Goal: Task Accomplishment & Management: Manage account settings

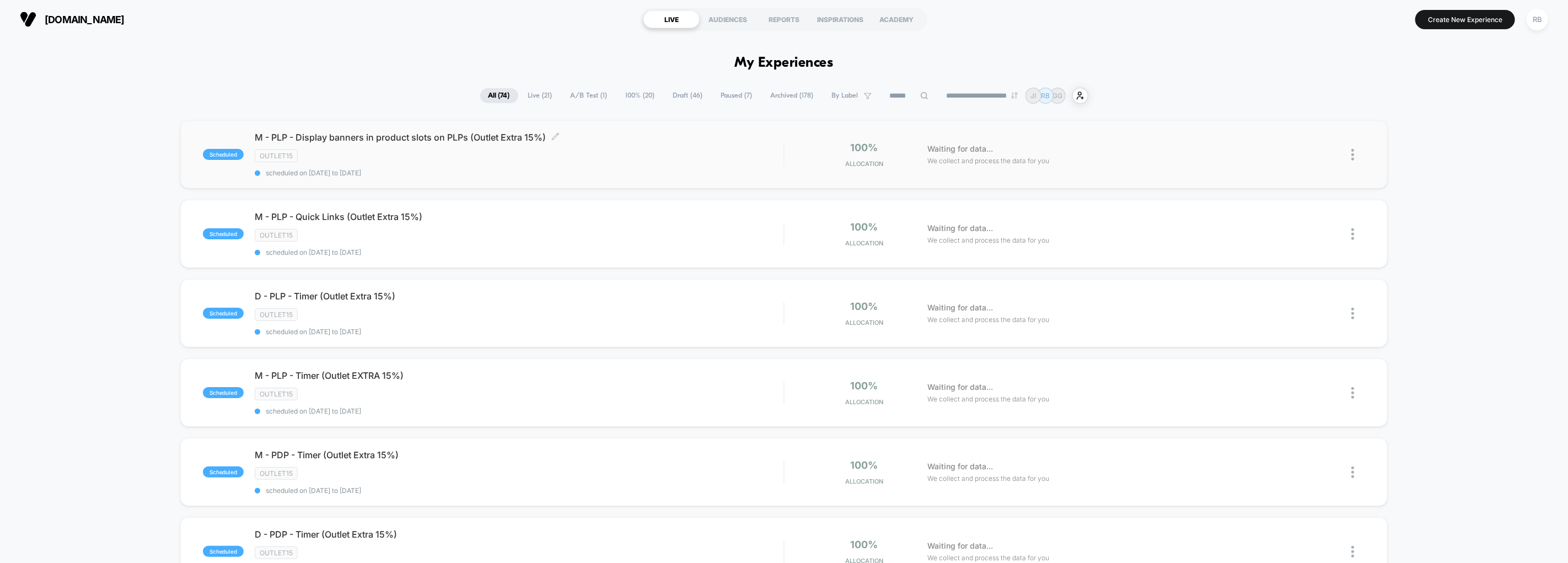
click at [608, 141] on span "M - PLP - Display banners in product slots on PLPs (Outlet Extra 15%) Click to …" at bounding box center [519, 137] width 529 height 11
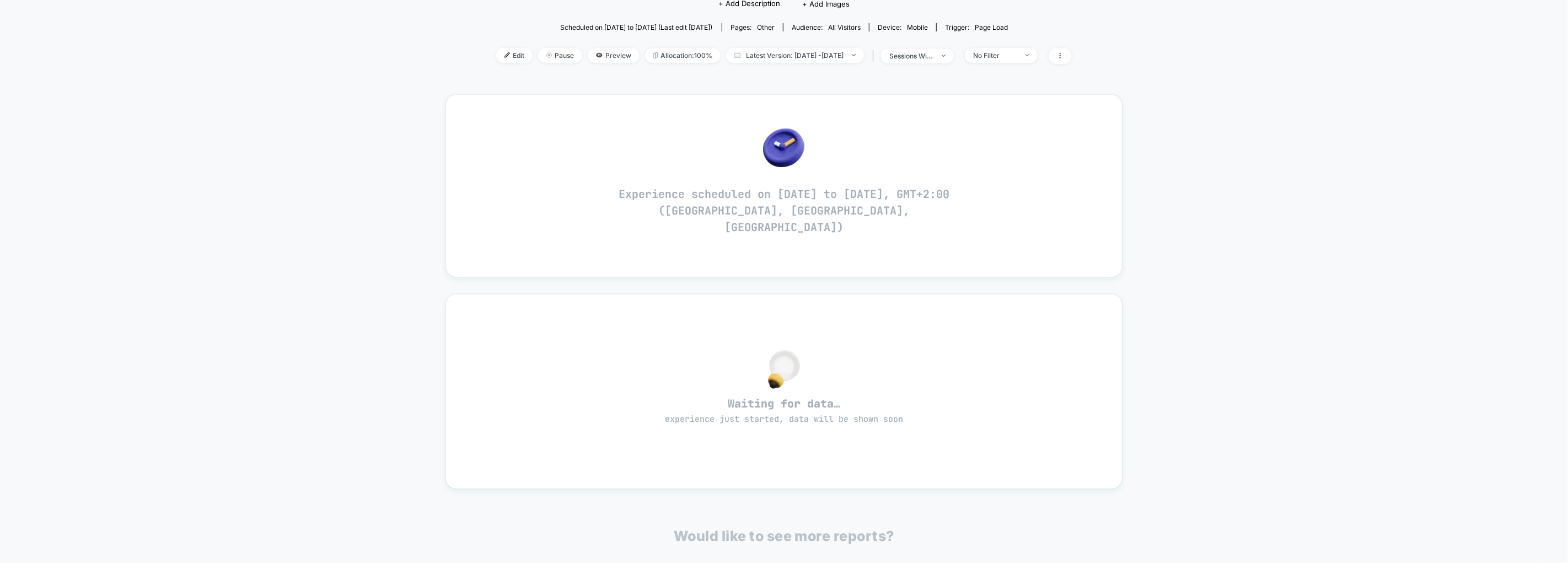
scroll to position [61, 0]
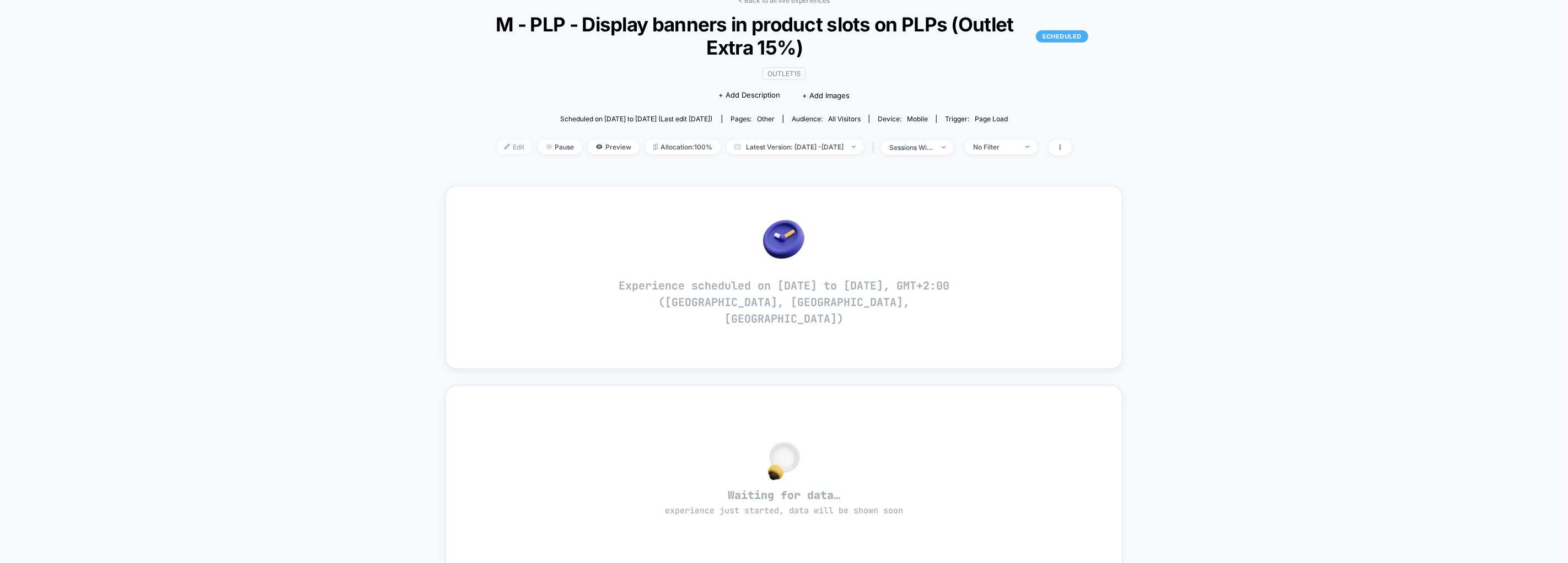
click at [496, 142] on span "Edit" at bounding box center [514, 147] width 37 height 15
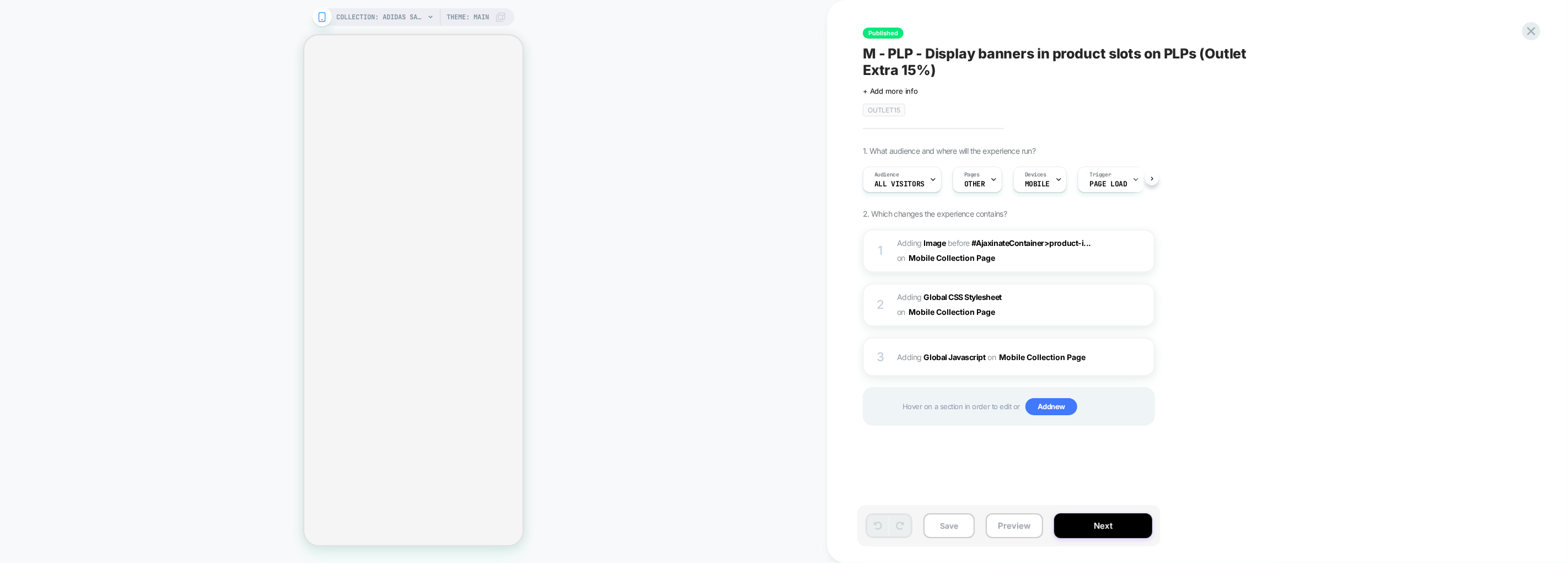
scroll to position [0, 1]
click at [1083, 256] on span "#_loomi_addon_1732209690184_dup1732454053_dup1733641019_dup1752042035_dup175266…" at bounding box center [1002, 251] width 210 height 30
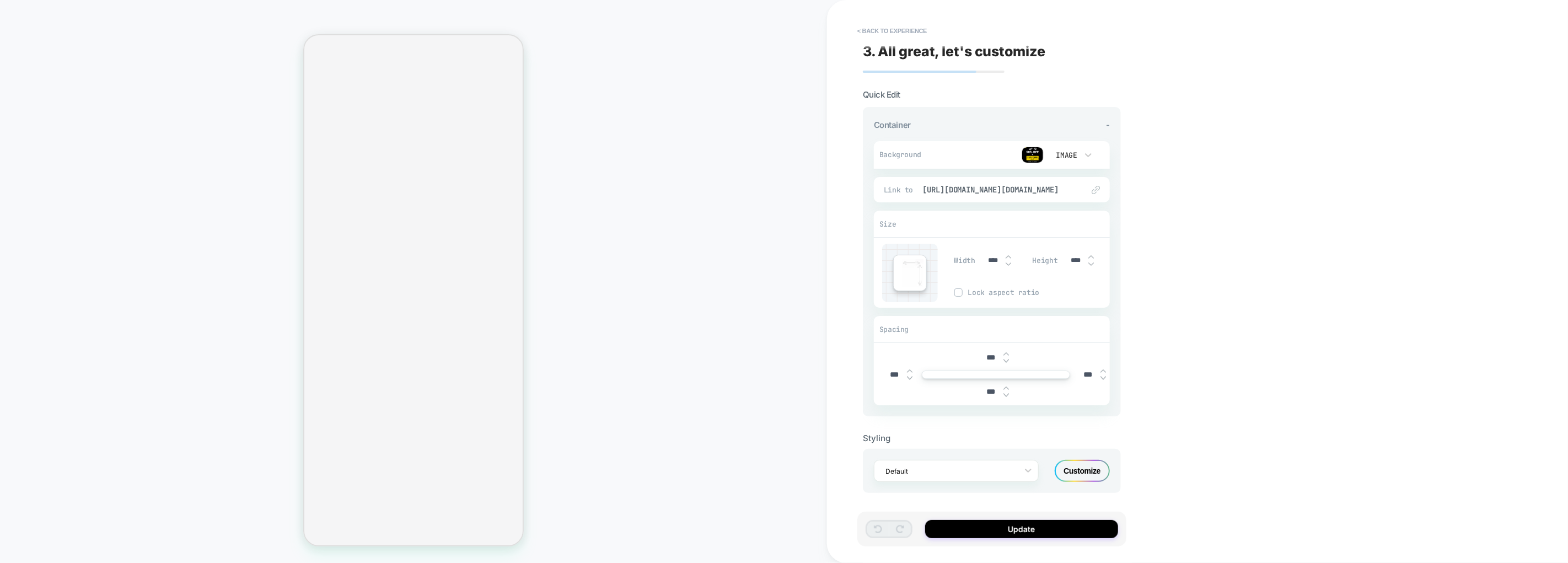
scroll to position [0, 0]
click at [1037, 153] on img at bounding box center [1032, 156] width 22 height 16
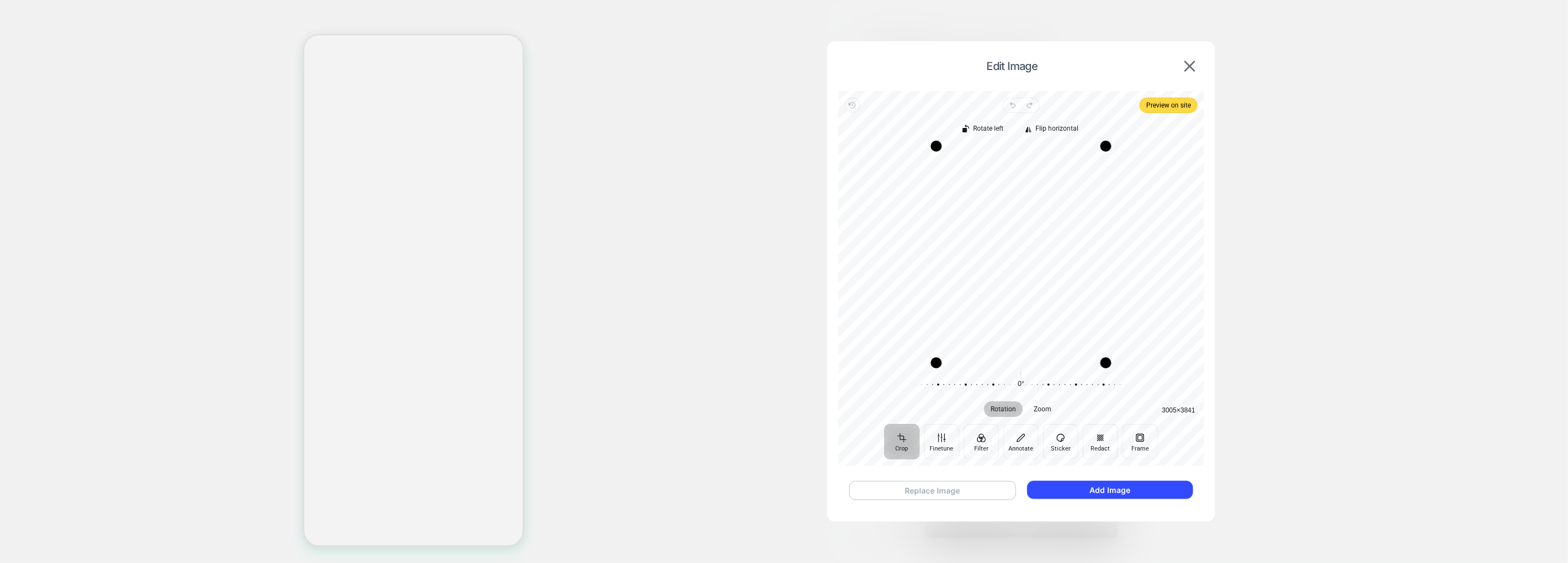
click at [976, 486] on button "Replace Image" at bounding box center [933, 491] width 167 height 19
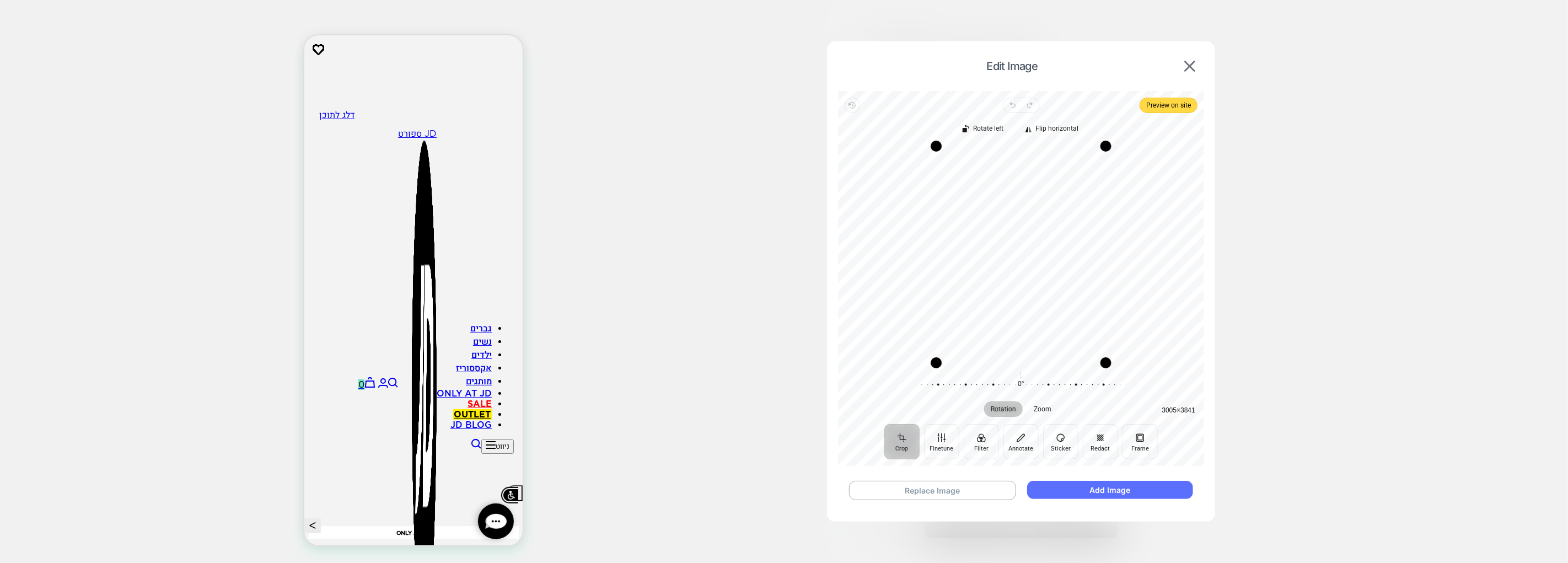
click at [1090, 493] on button "Add Image" at bounding box center [1110, 490] width 166 height 18
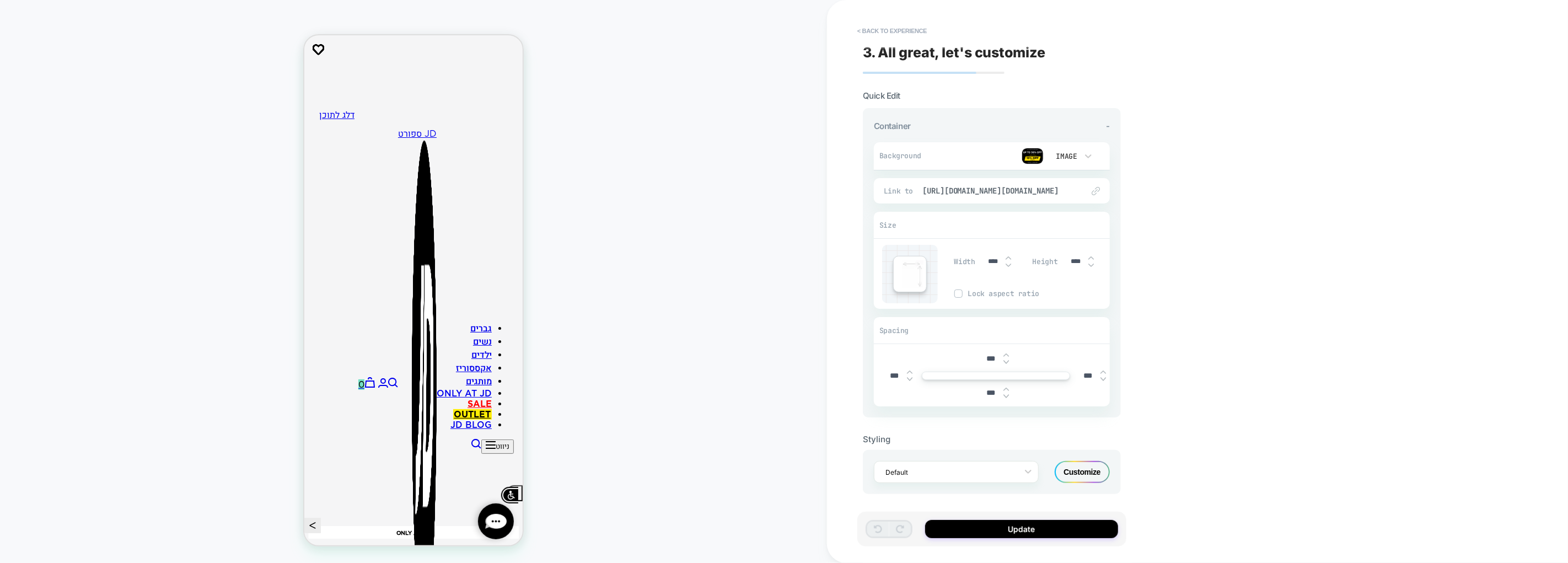
scroll to position [1, 0]
click at [1070, 523] on button "Update" at bounding box center [1021, 529] width 193 height 18
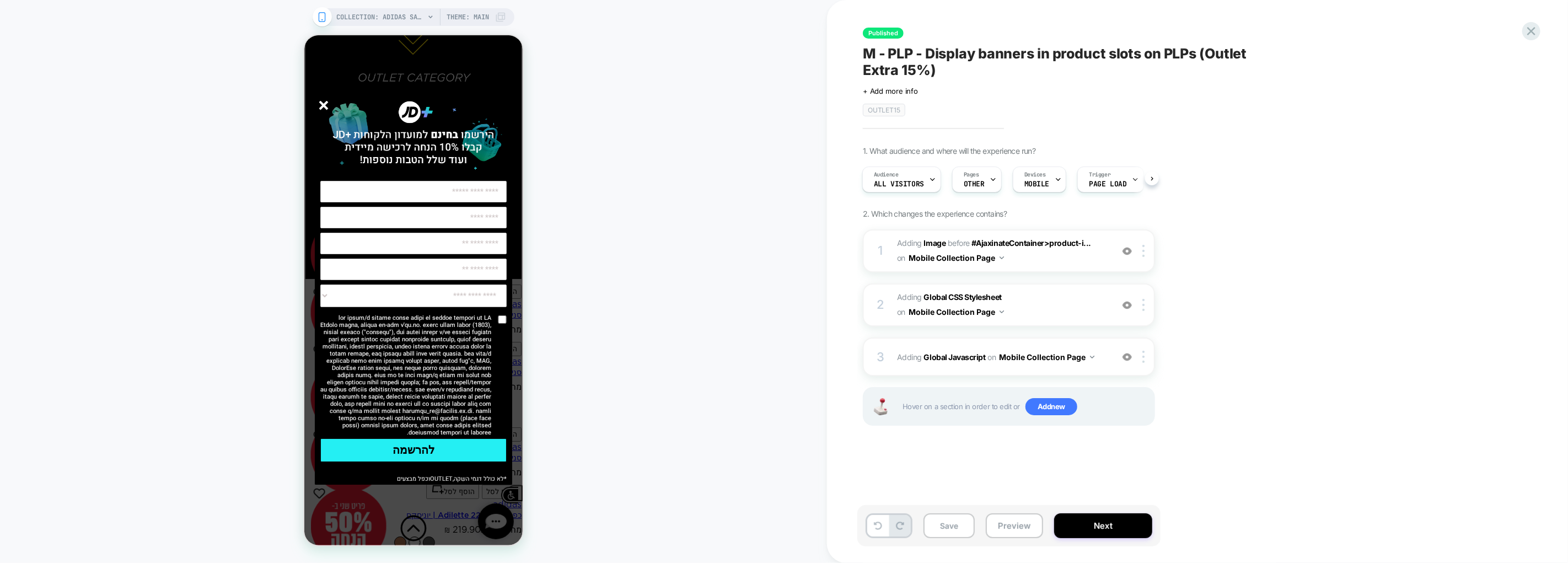
scroll to position [3439, 0]
click at [323, 105] on line "סגור" at bounding box center [323, 105] width 8 height 8
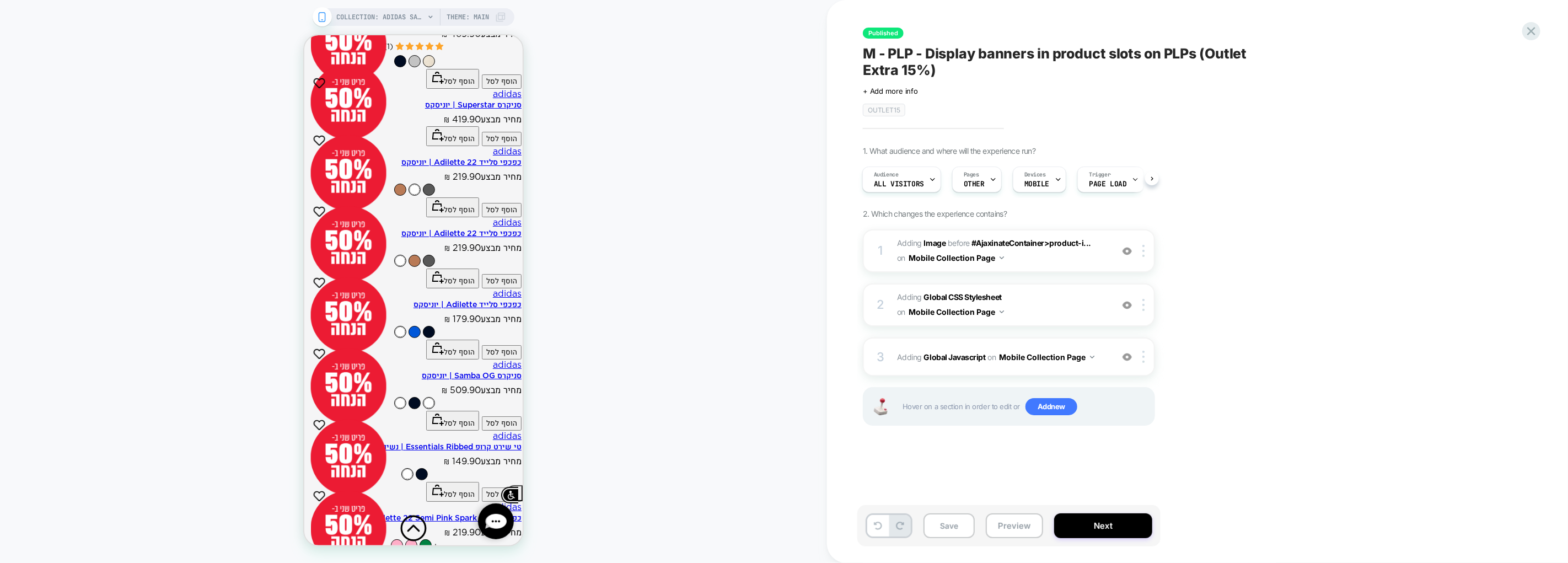
scroll to position [3757, 0]
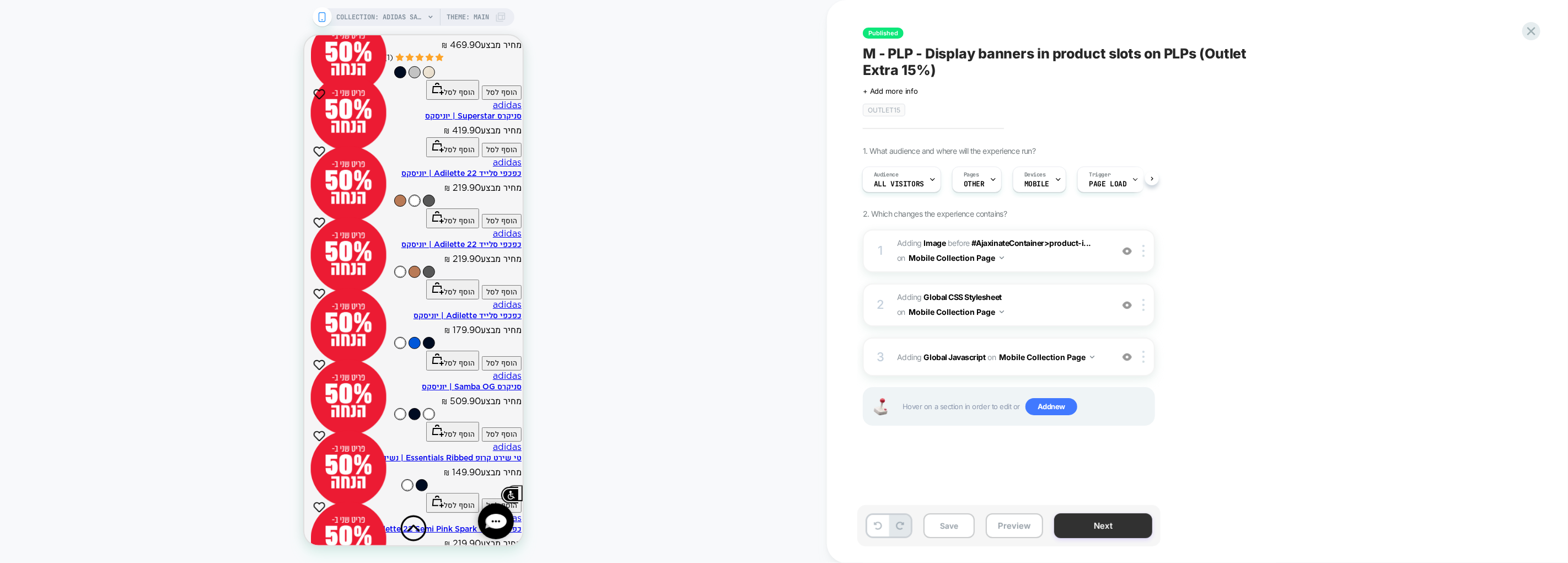
click at [1093, 528] on button "Next" at bounding box center [1103, 525] width 98 height 25
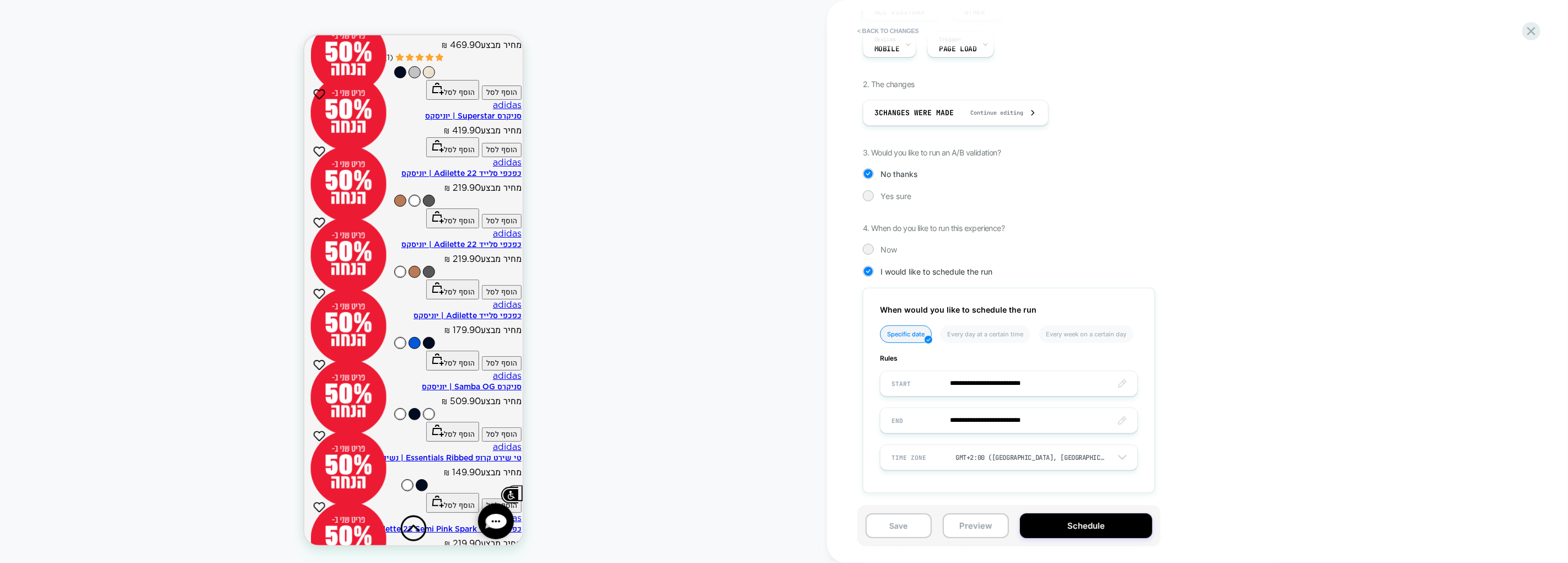
scroll to position [3768, 0]
click at [1093, 525] on button "Schedule" at bounding box center [1086, 525] width 132 height 25
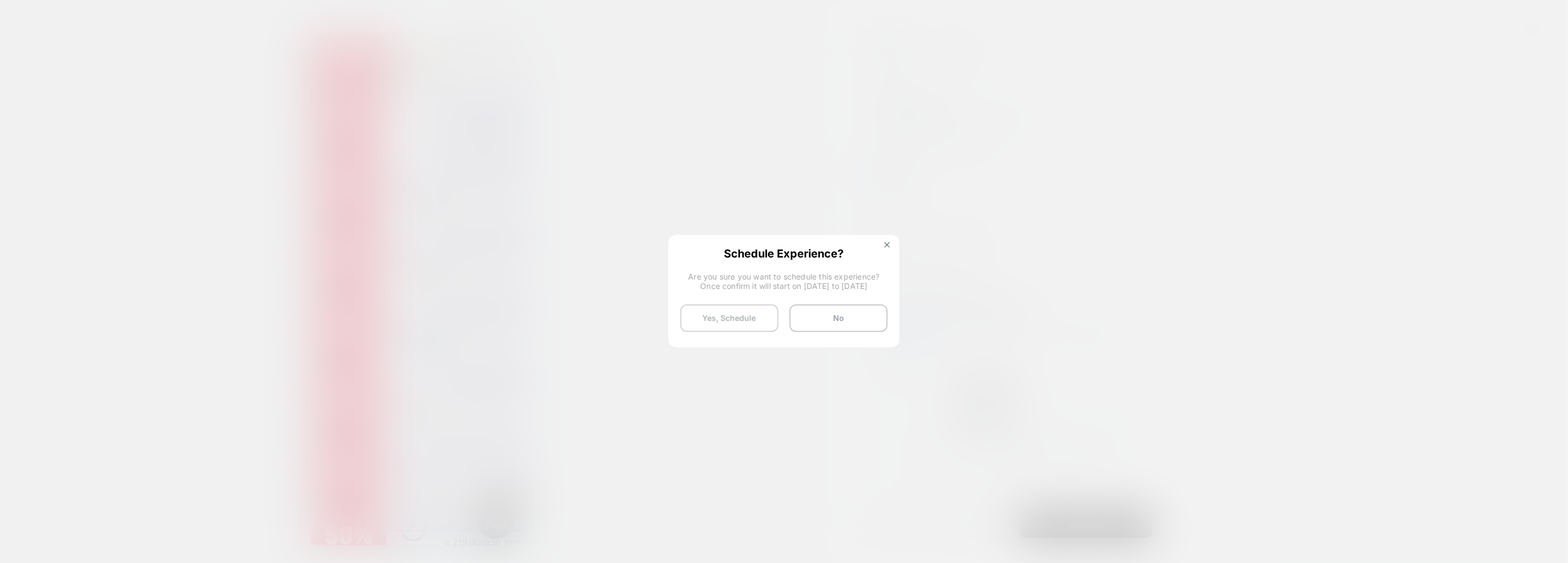
click at [726, 309] on button "Yes, Schedule" at bounding box center [729, 318] width 98 height 27
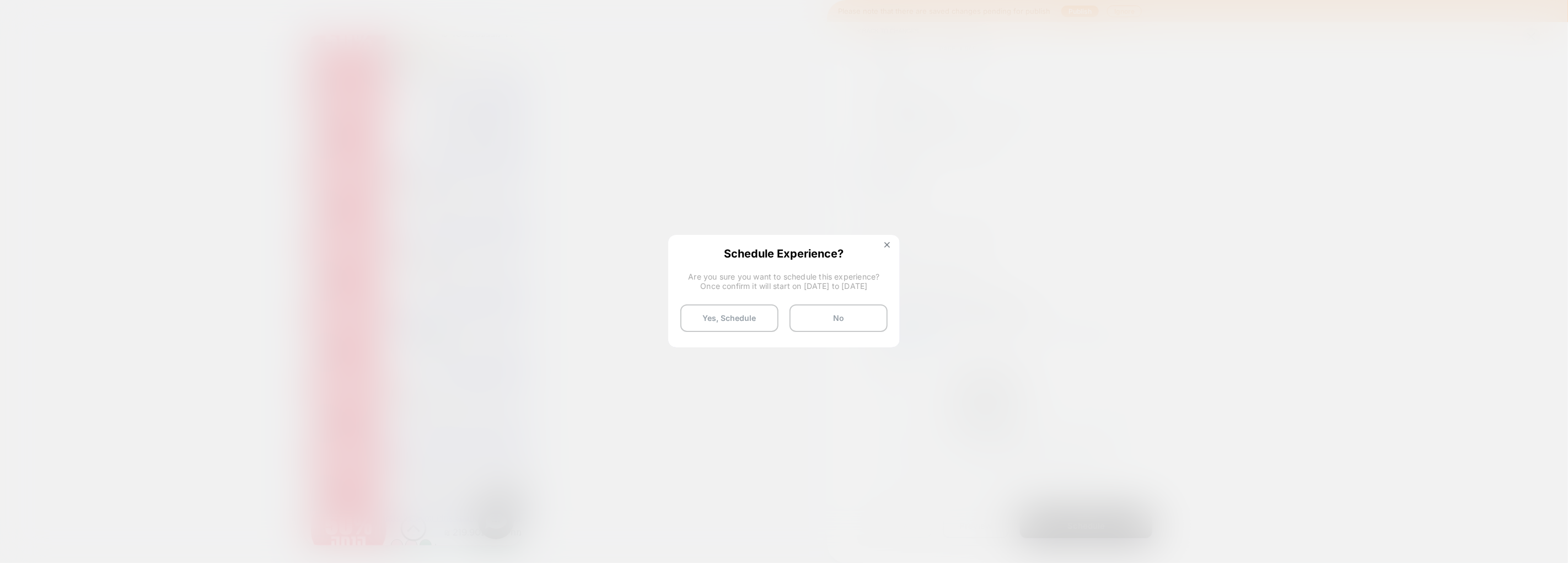
scroll to position [3757, 0]
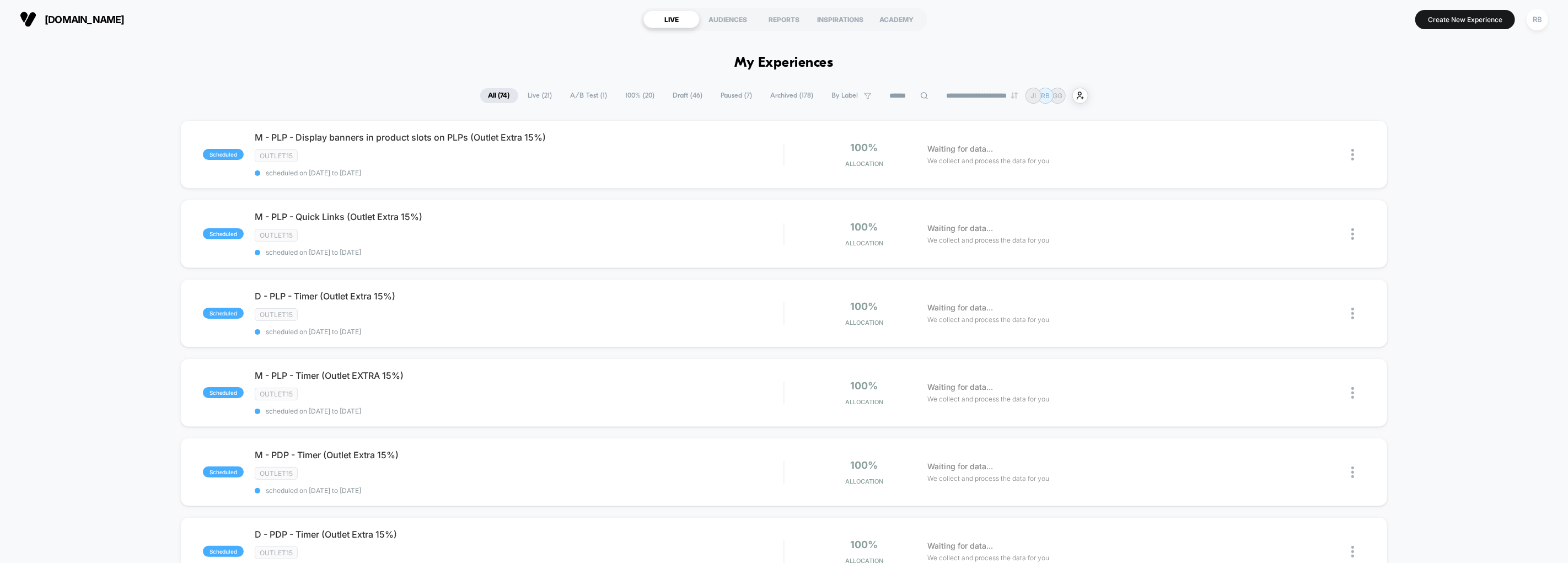
click at [588, 97] on span "A/B Test ( 1 )" at bounding box center [589, 96] width 54 height 15
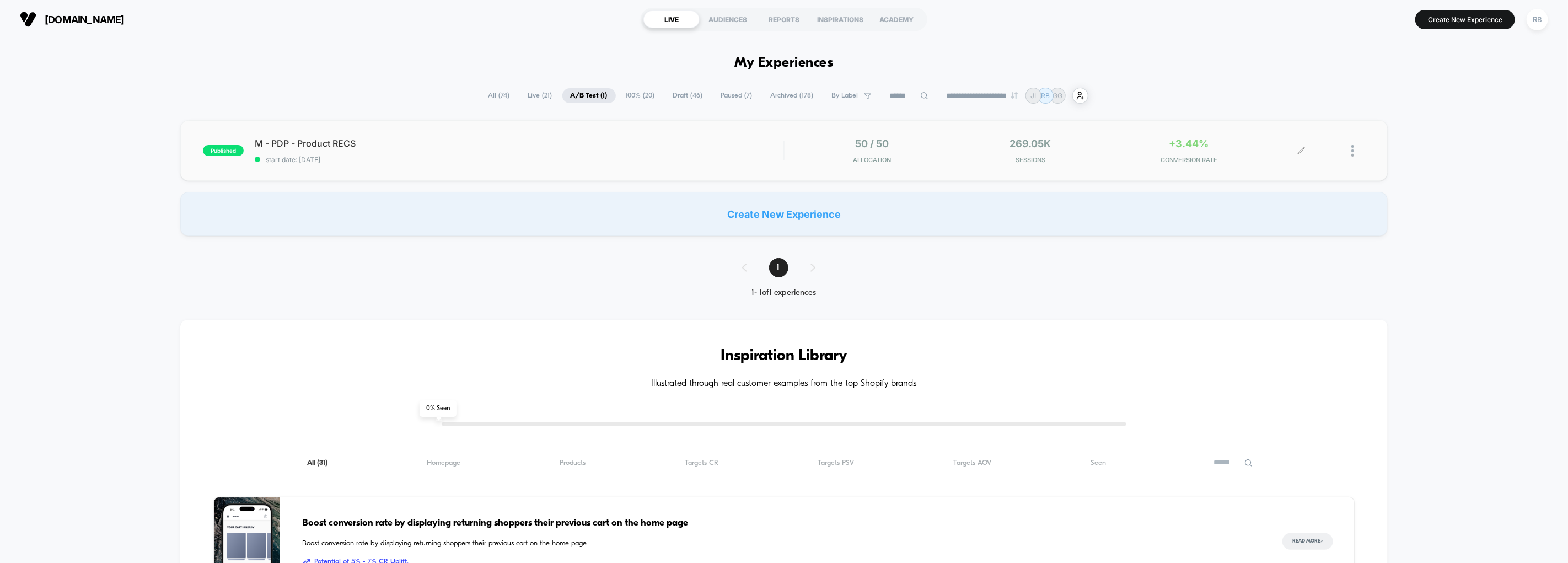
click at [1340, 144] on div at bounding box center [1334, 150] width 63 height 26
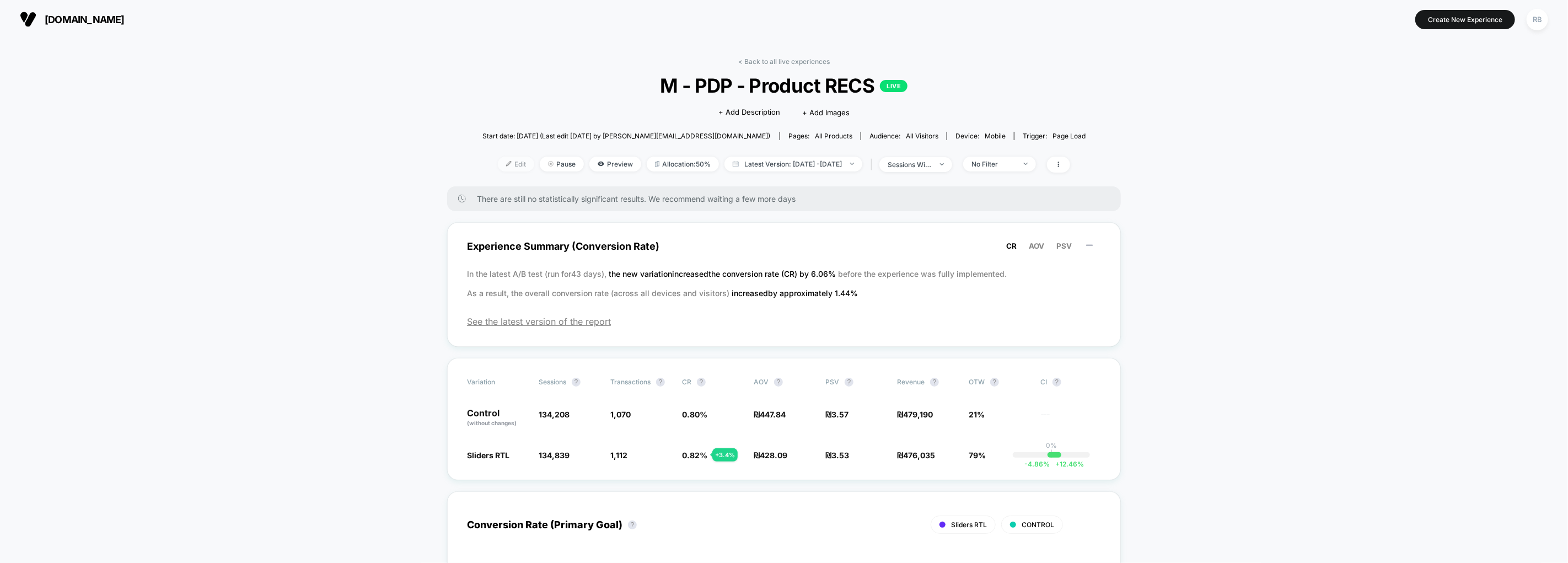
click at [498, 157] on span "Edit" at bounding box center [516, 164] width 37 height 15
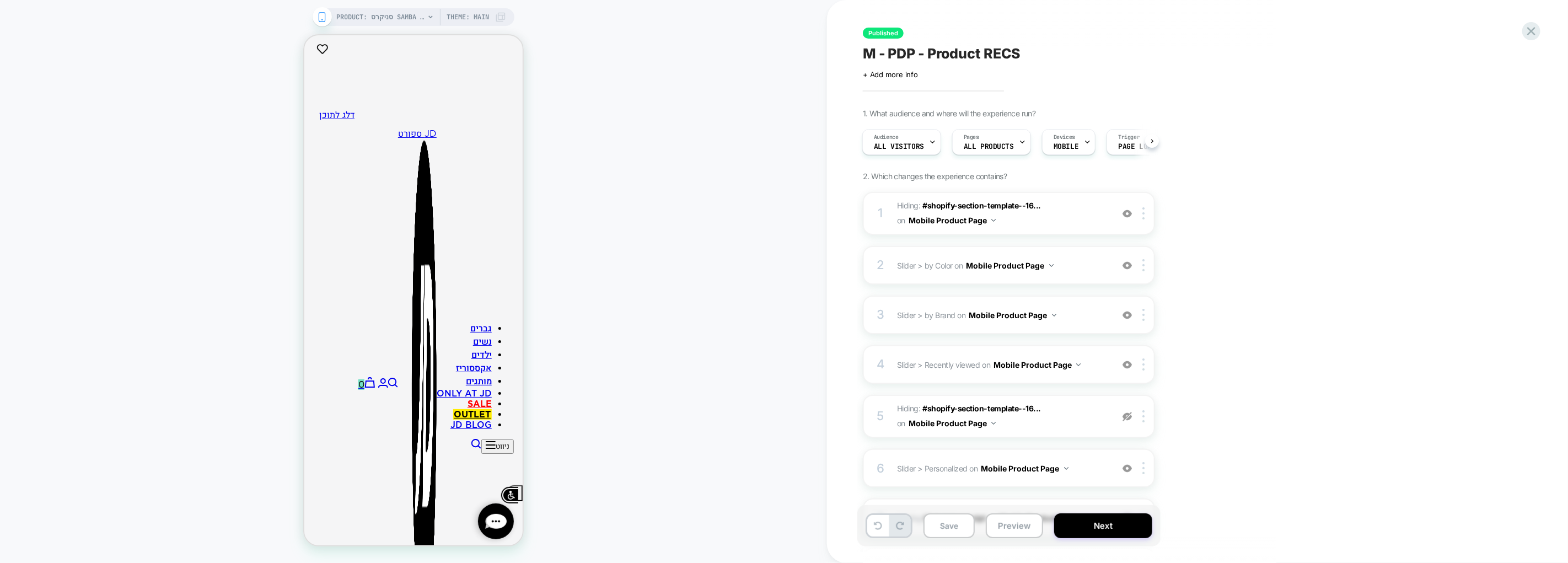
scroll to position [0, -1]
click at [1129, 214] on img at bounding box center [1127, 213] width 9 height 9
click at [1129, 214] on img at bounding box center [1127, 213] width 9 height 9
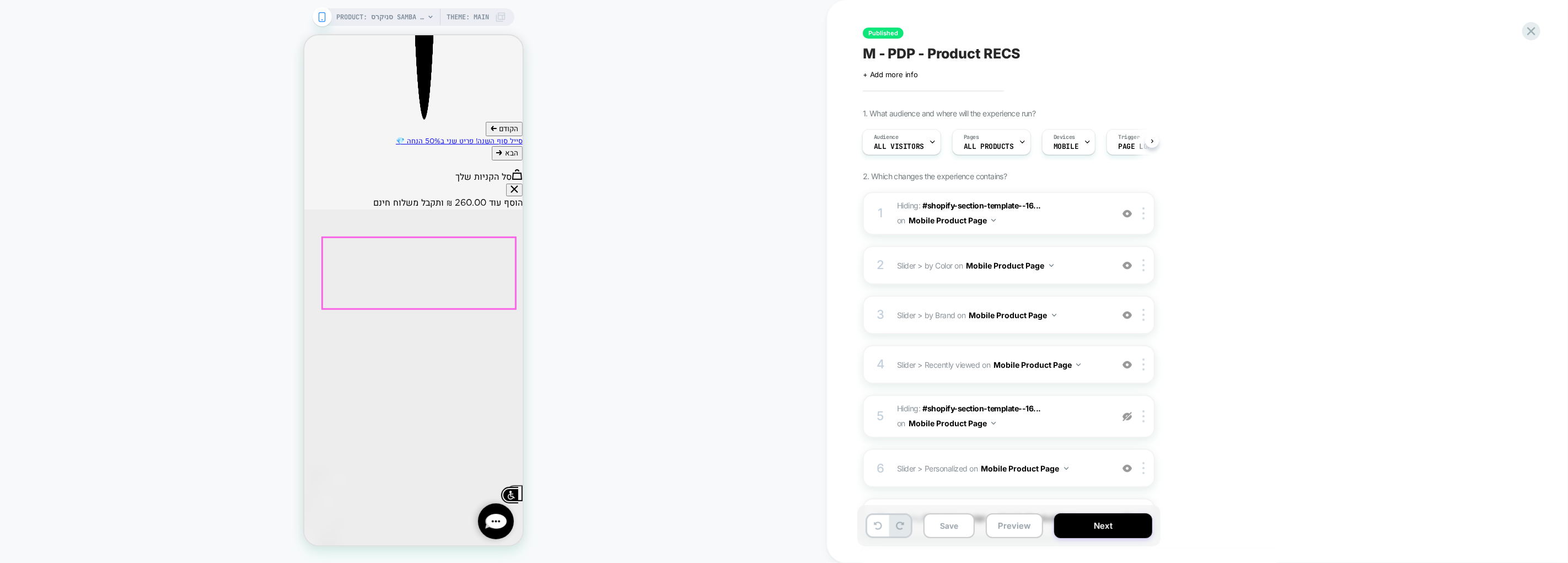
scroll to position [601, 0]
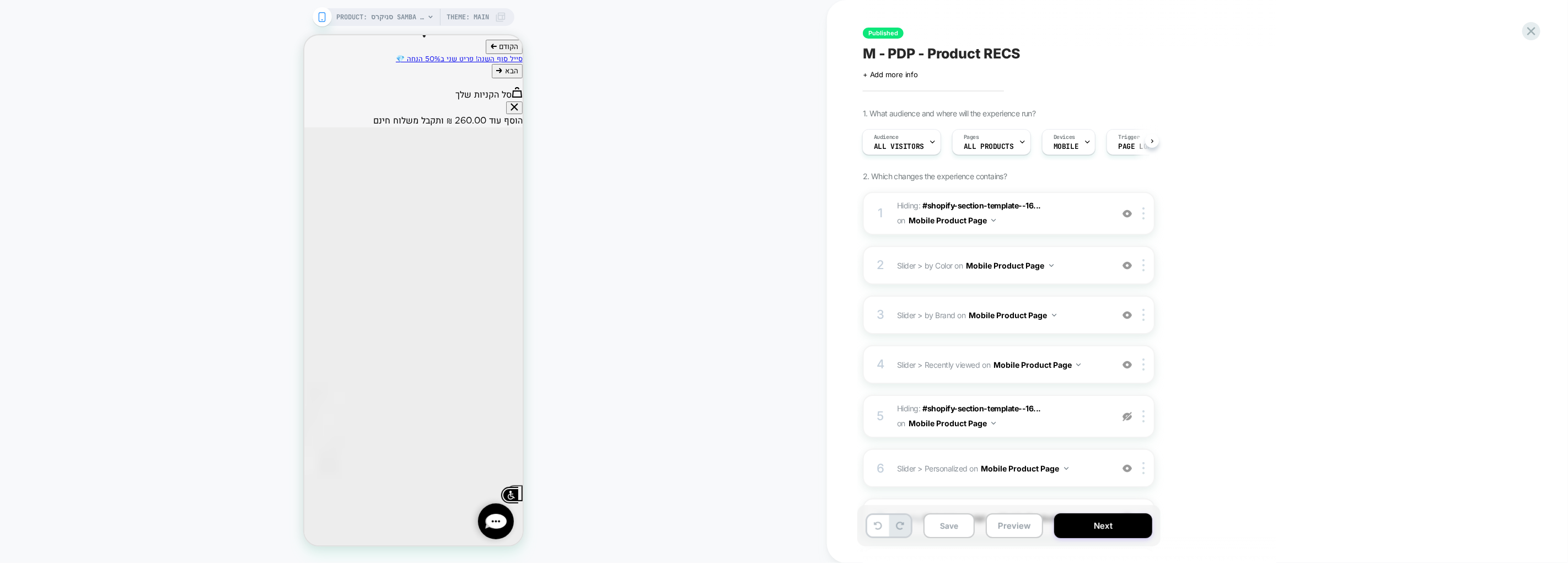
click at [1126, 212] on img at bounding box center [1127, 213] width 9 height 9
click at [1127, 265] on img at bounding box center [1127, 265] width 9 height 9
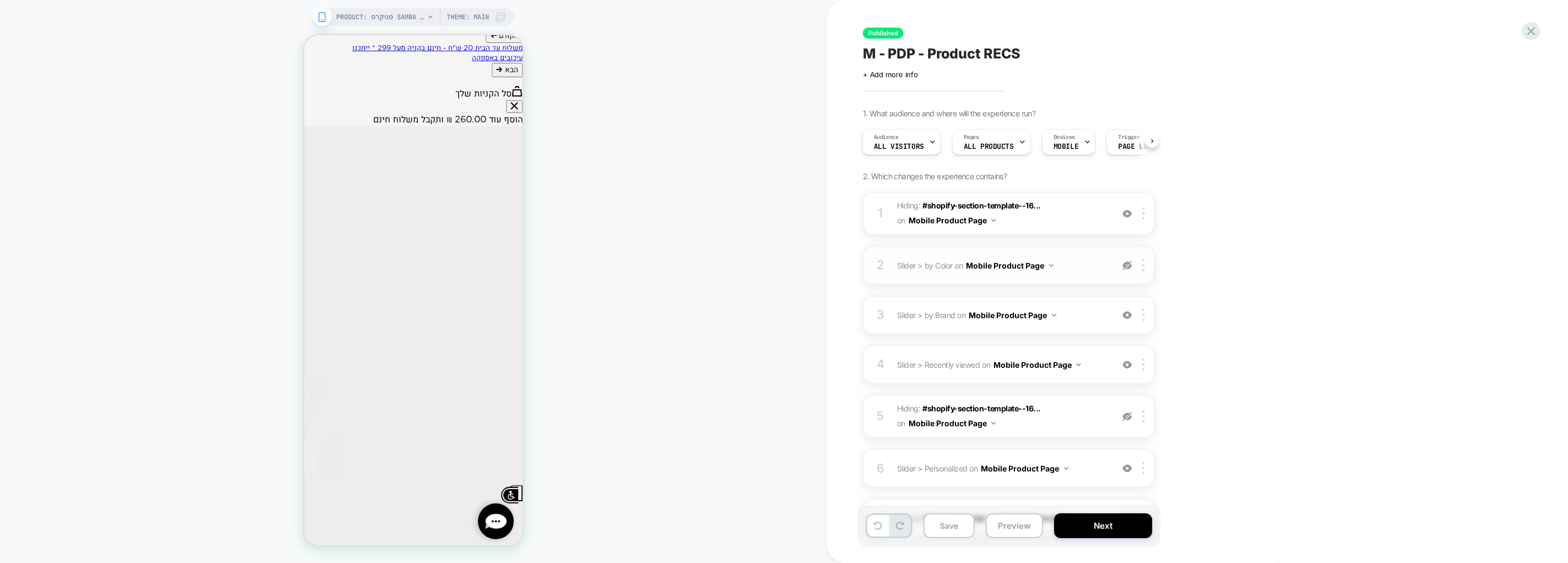
click at [1127, 265] on img at bounding box center [1127, 265] width 9 height 9
click at [1129, 415] on img at bounding box center [1127, 416] width 9 height 9
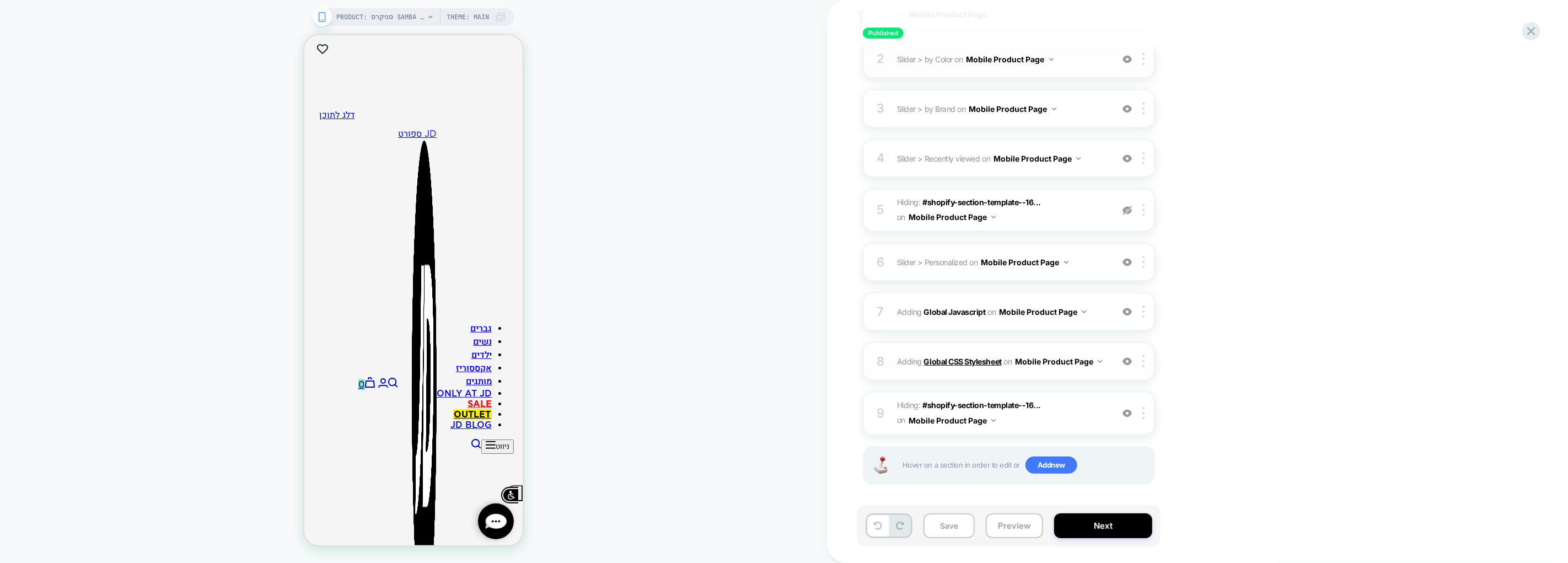
scroll to position [0, 0]
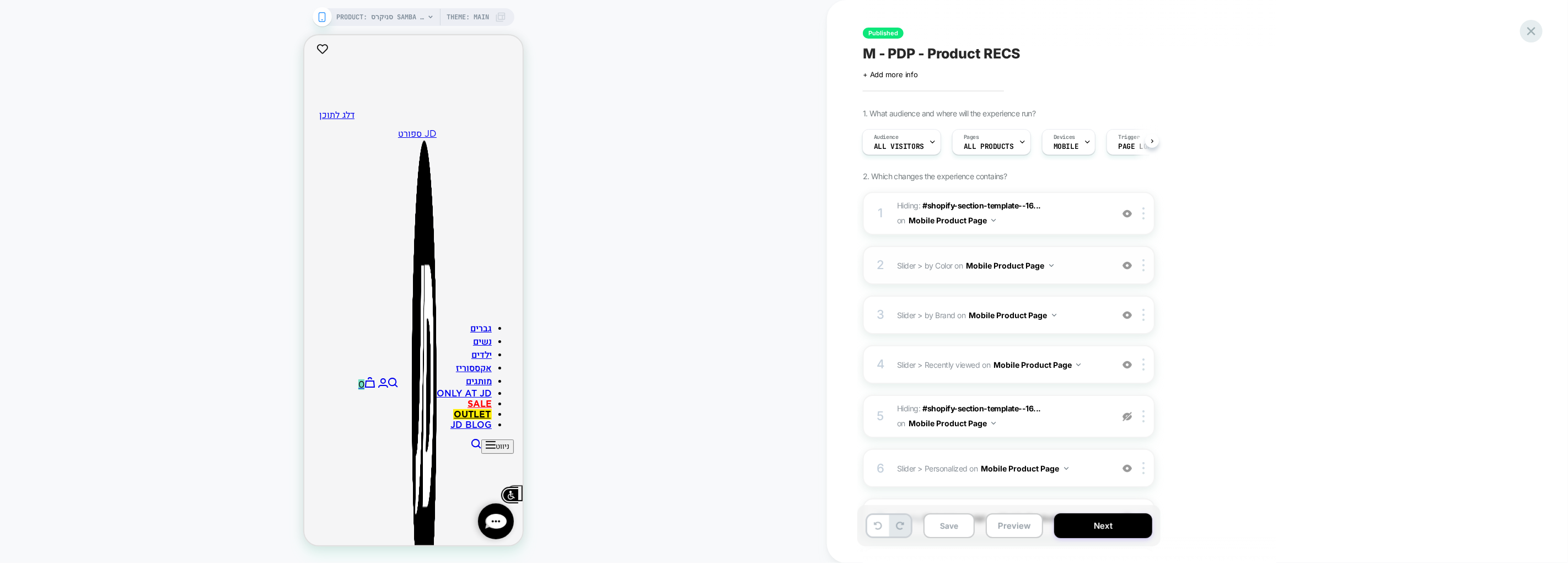
click at [1537, 30] on icon at bounding box center [1531, 31] width 15 height 15
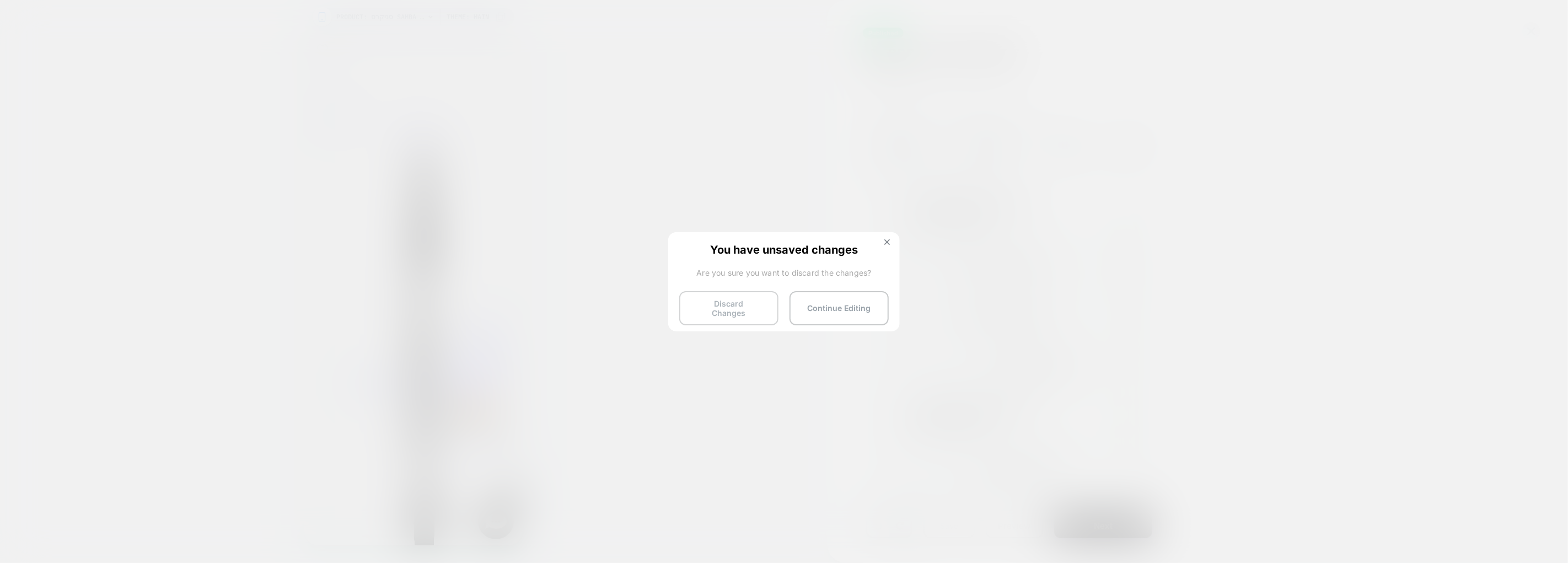
click at [740, 304] on button "Discard Changes" at bounding box center [729, 308] width 99 height 34
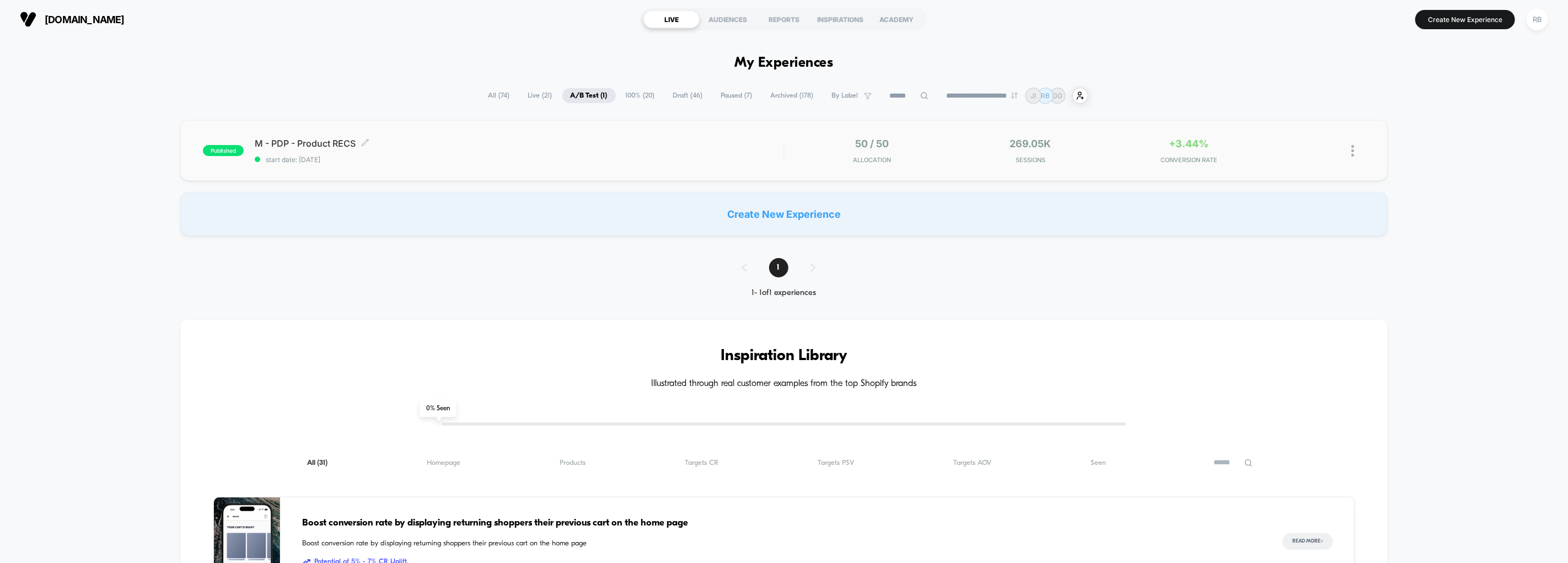
click at [430, 147] on span "M - PDP - Product RECS Click to edit experience details" at bounding box center [519, 143] width 529 height 11
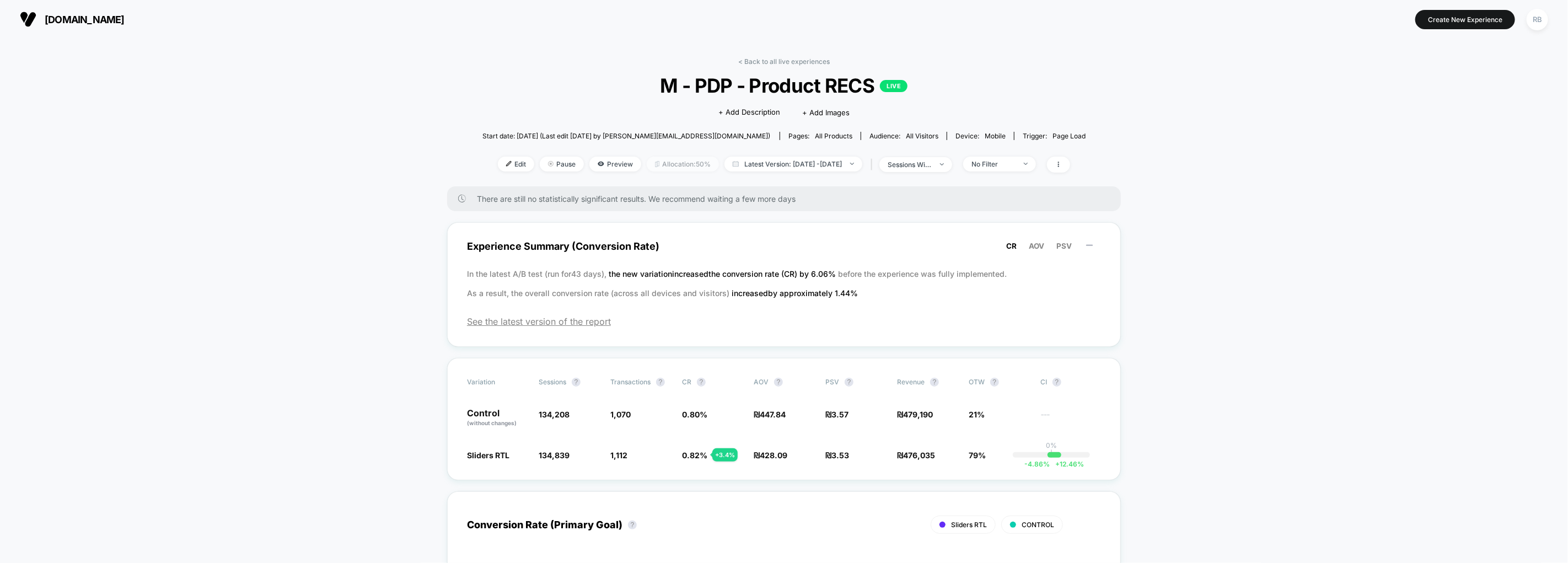
click at [668, 158] on span "Allocation: 50%" at bounding box center [682, 164] width 72 height 15
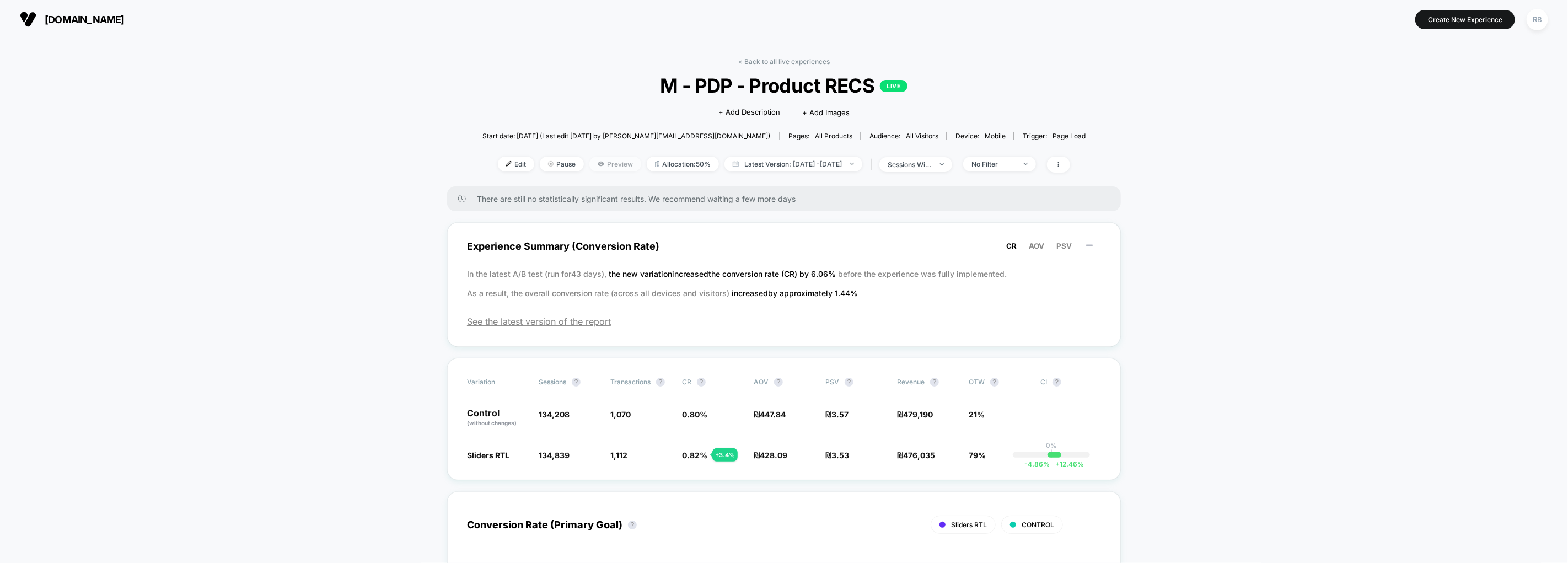
click at [604, 161] on span "Preview" at bounding box center [615, 164] width 52 height 15
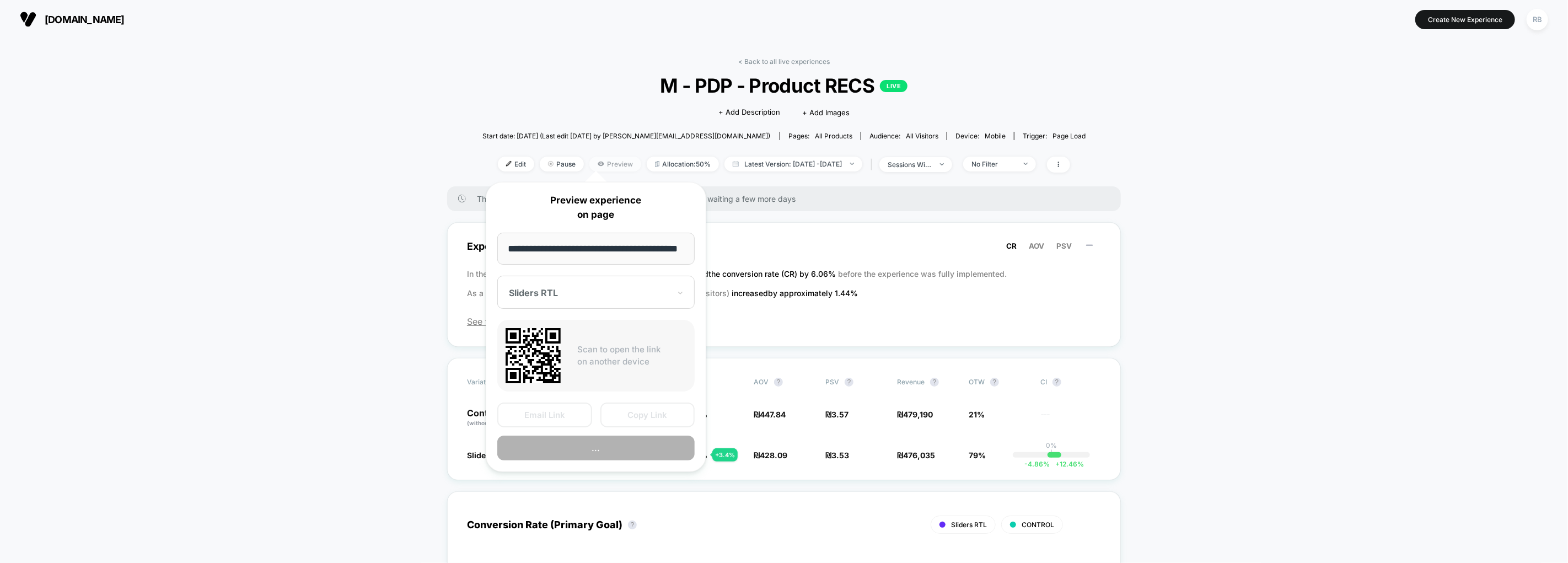
scroll to position [0, 19]
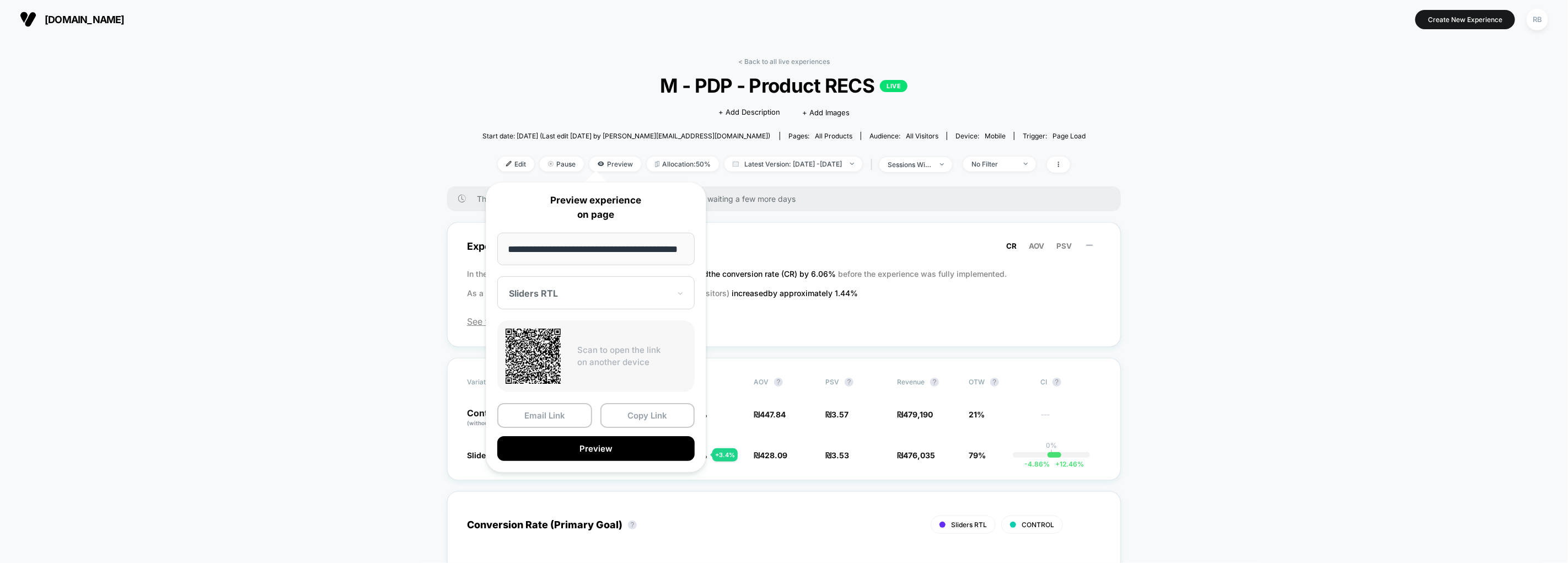
click at [574, 295] on div at bounding box center [589, 293] width 161 height 11
click at [576, 250] on input "**********" at bounding box center [596, 248] width 197 height 32
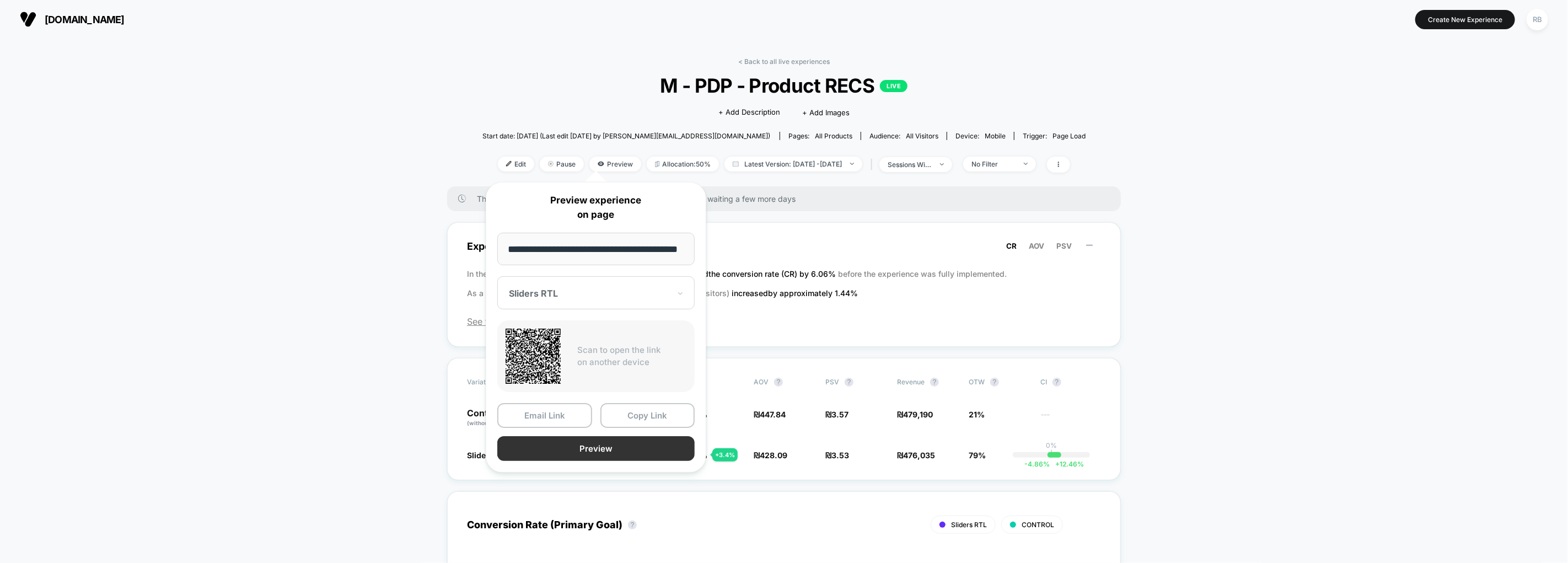
click at [579, 445] on button "Preview" at bounding box center [596, 448] width 197 height 25
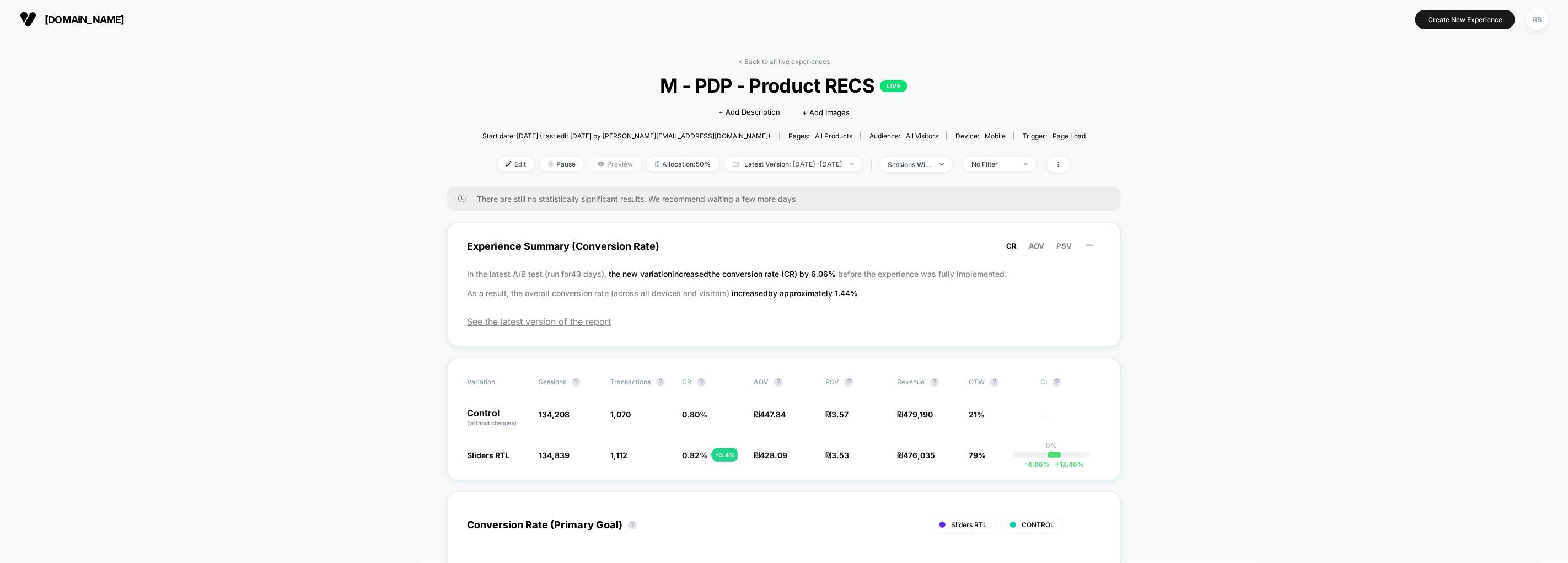
drag, startPoint x: 586, startPoint y: 161, endPoint x: 587, endPoint y: 166, distance: 5.1
click at [589, 161] on span "Preview" at bounding box center [615, 164] width 52 height 15
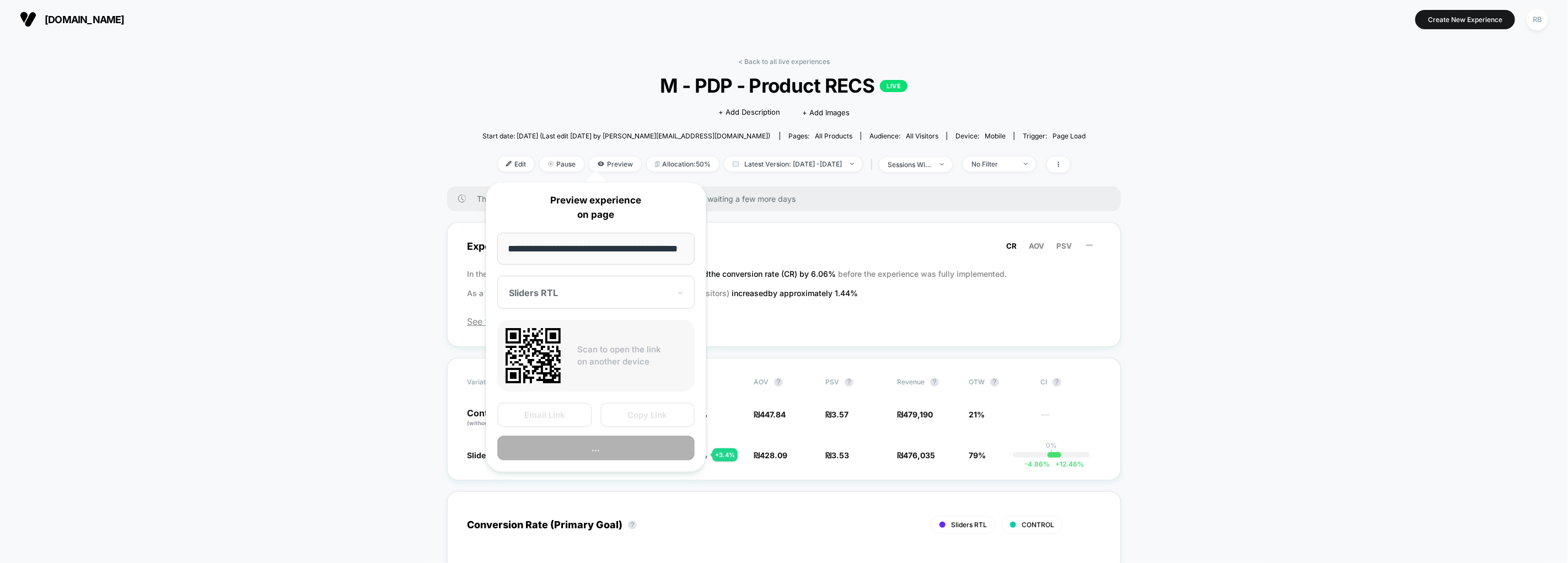
scroll to position [0, 19]
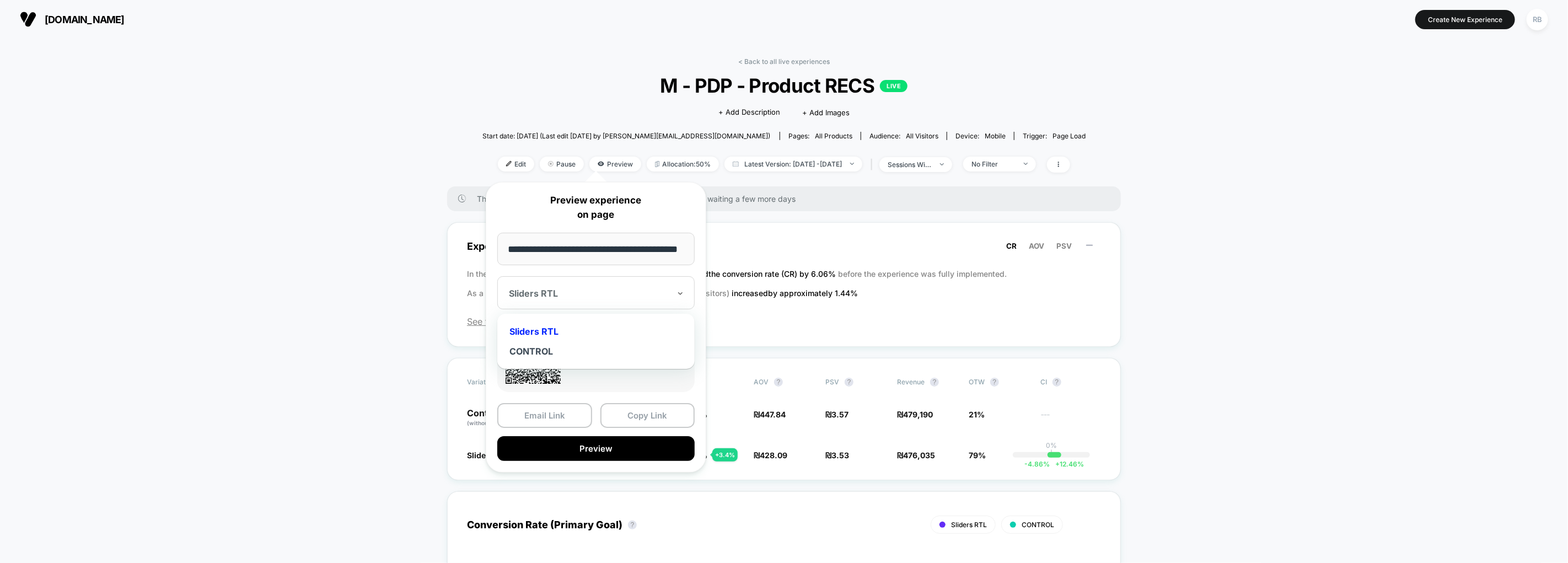
drag, startPoint x: 576, startPoint y: 293, endPoint x: 565, endPoint y: 328, distance: 36.7
click at [576, 294] on div at bounding box center [589, 293] width 161 height 11
click at [561, 346] on div "CONTROL" at bounding box center [596, 351] width 186 height 20
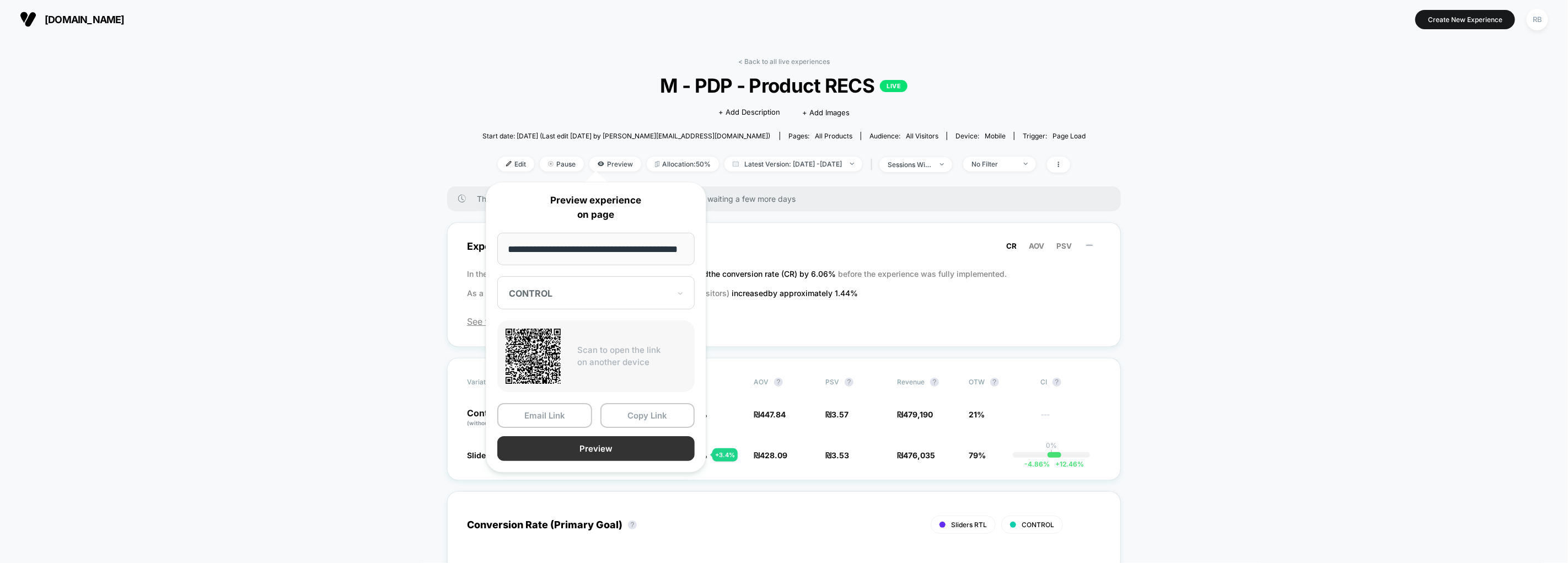
click at [640, 447] on button "Preview" at bounding box center [596, 448] width 197 height 25
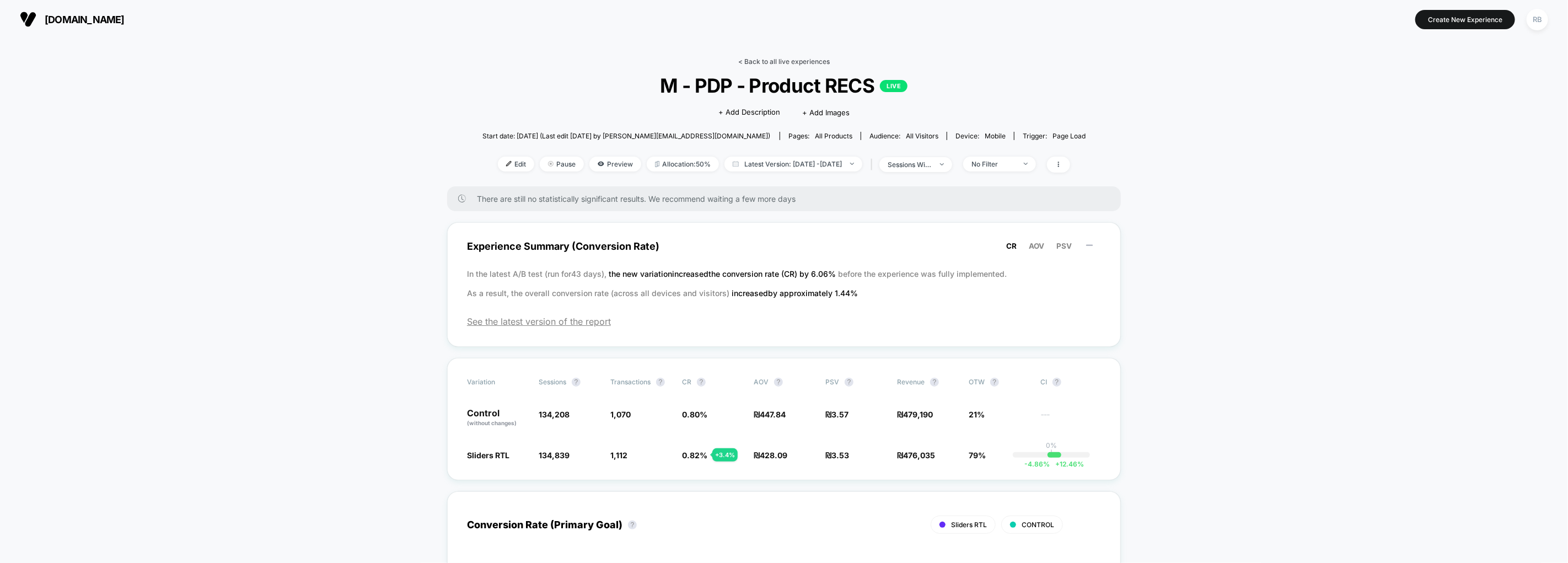
click at [814, 61] on link "< Back to all live experiences" at bounding box center [784, 61] width 91 height 9
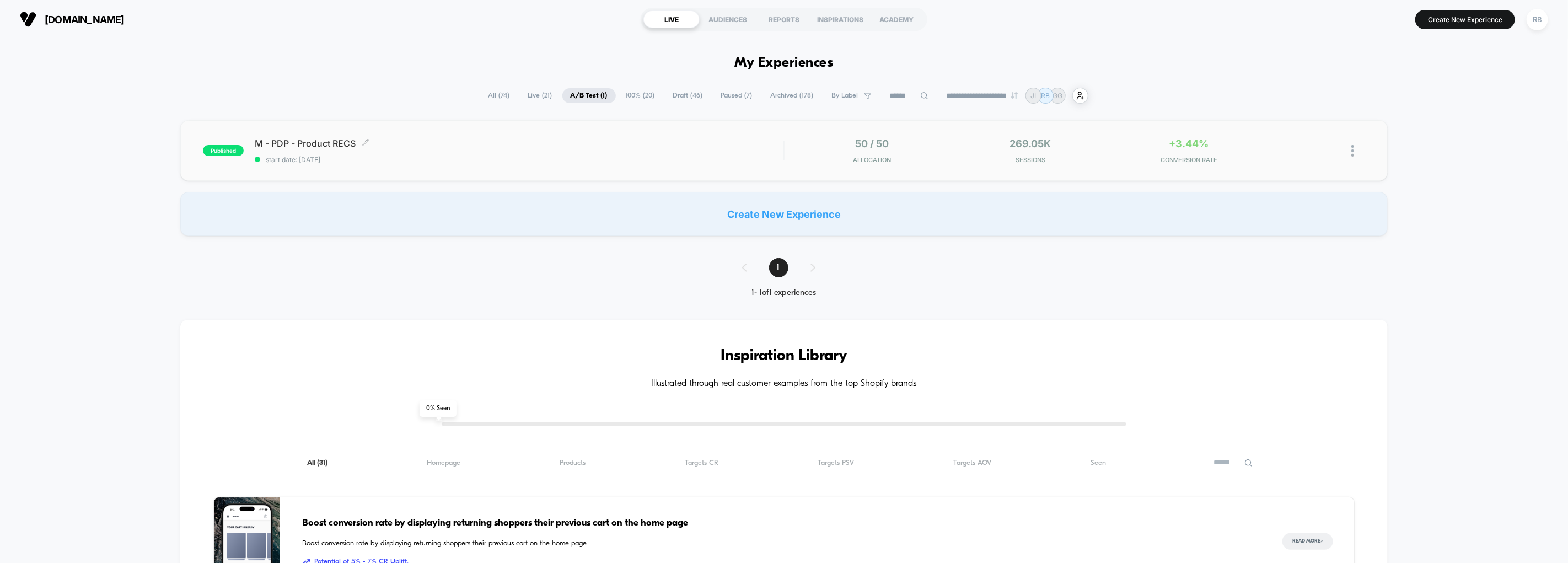
click at [730, 151] on div "M - PDP - Product RECS Click to edit experience details Click to edit experienc…" at bounding box center [519, 150] width 529 height 26
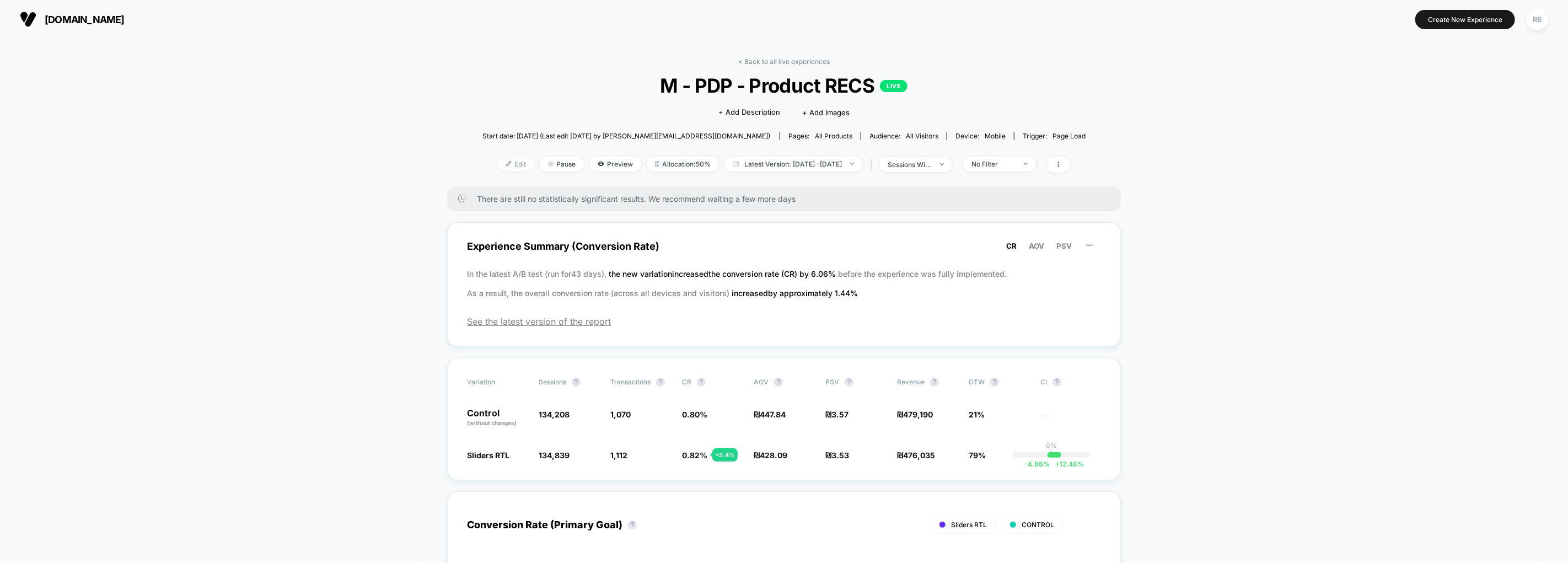
click at [499, 164] on span "Edit" at bounding box center [516, 164] width 37 height 15
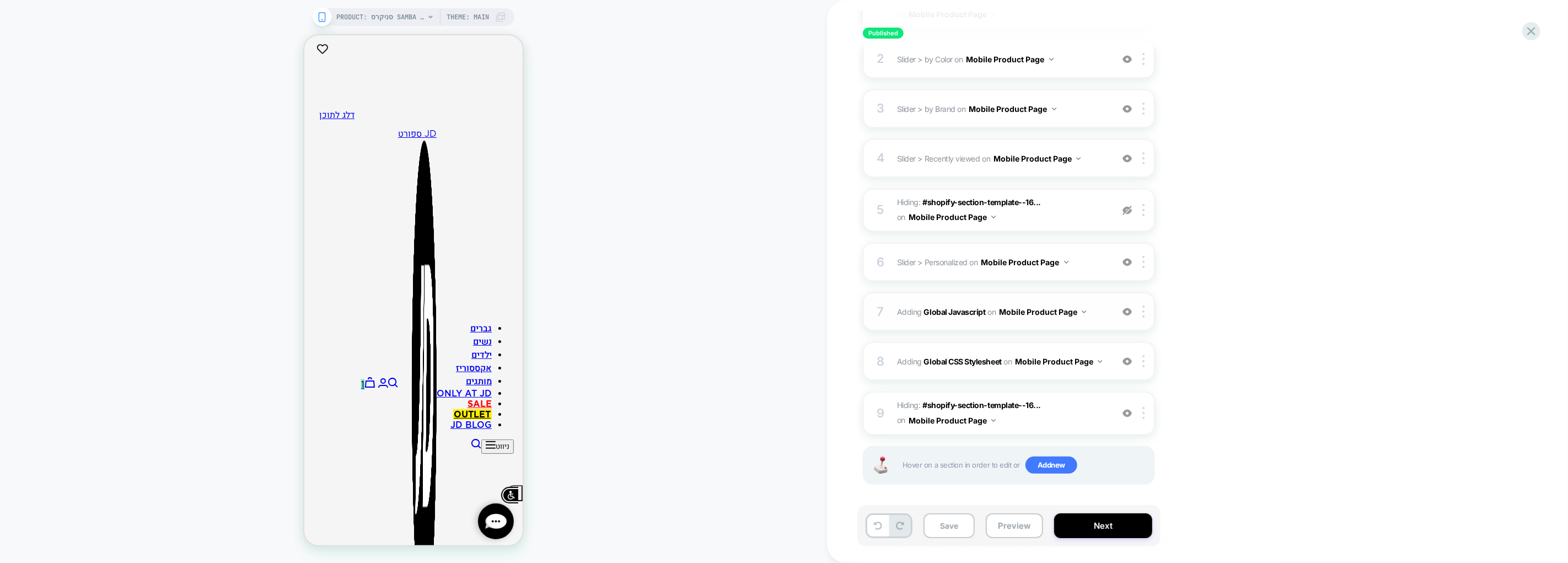
scroll to position [0, 1]
click at [1129, 307] on img at bounding box center [1127, 312] width 9 height 9
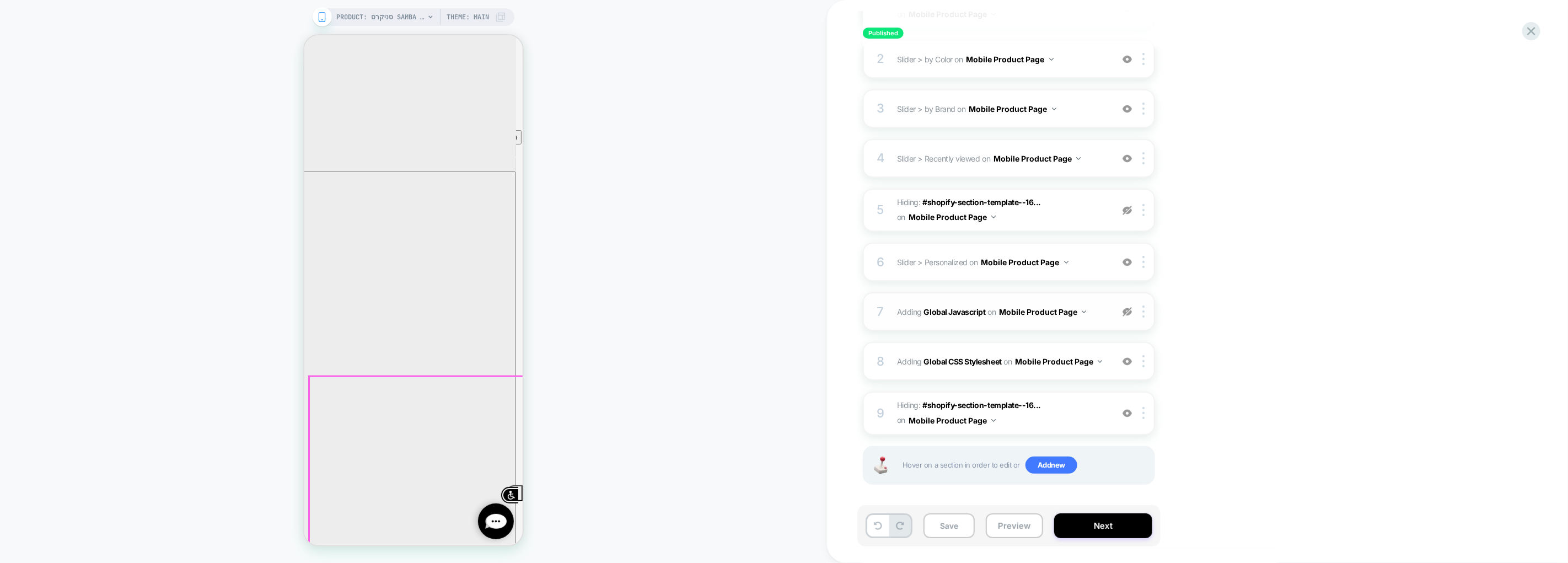
scroll to position [724, 0]
click at [1125, 309] on img at bounding box center [1127, 312] width 9 height 9
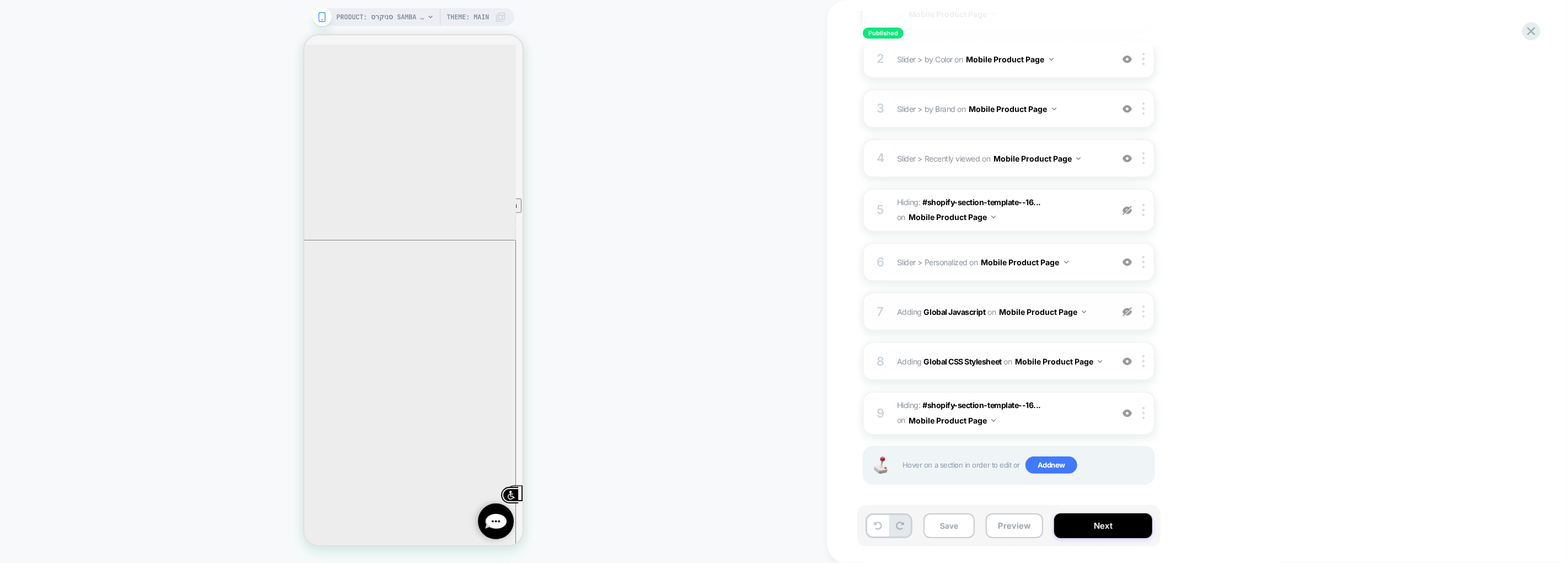
click at [1126, 309] on img at bounding box center [1127, 312] width 9 height 9
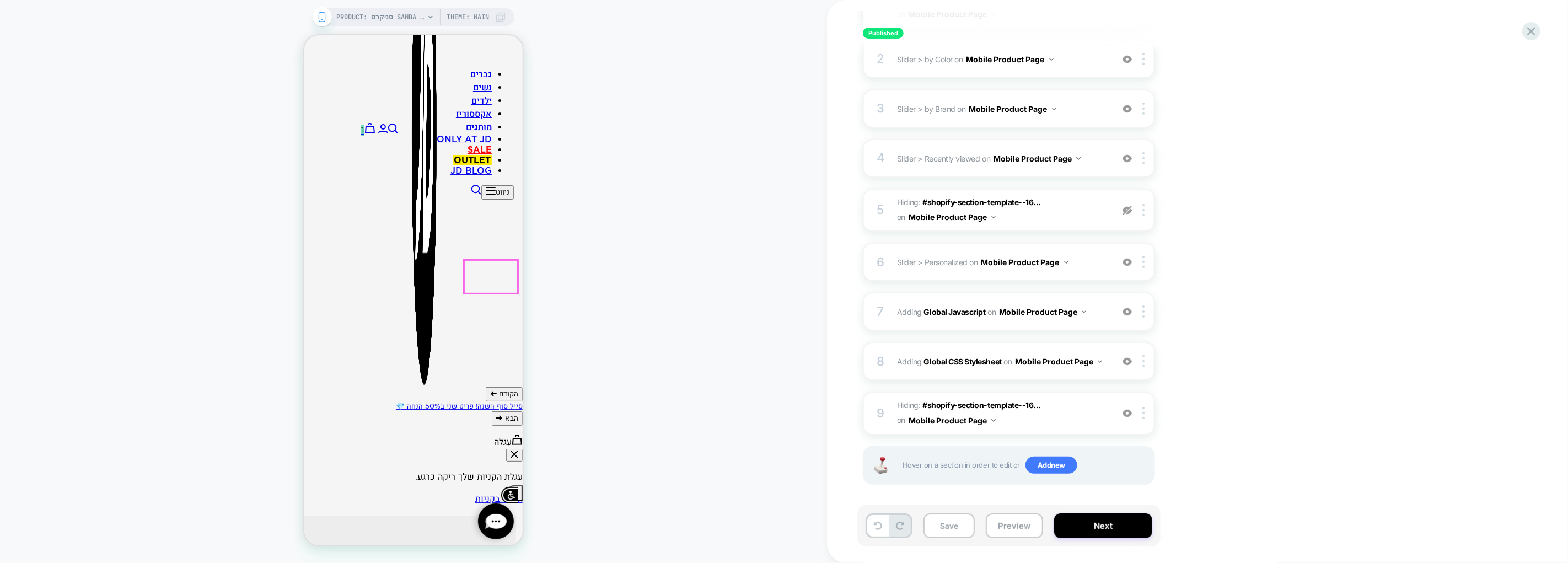
scroll to position [112, 0]
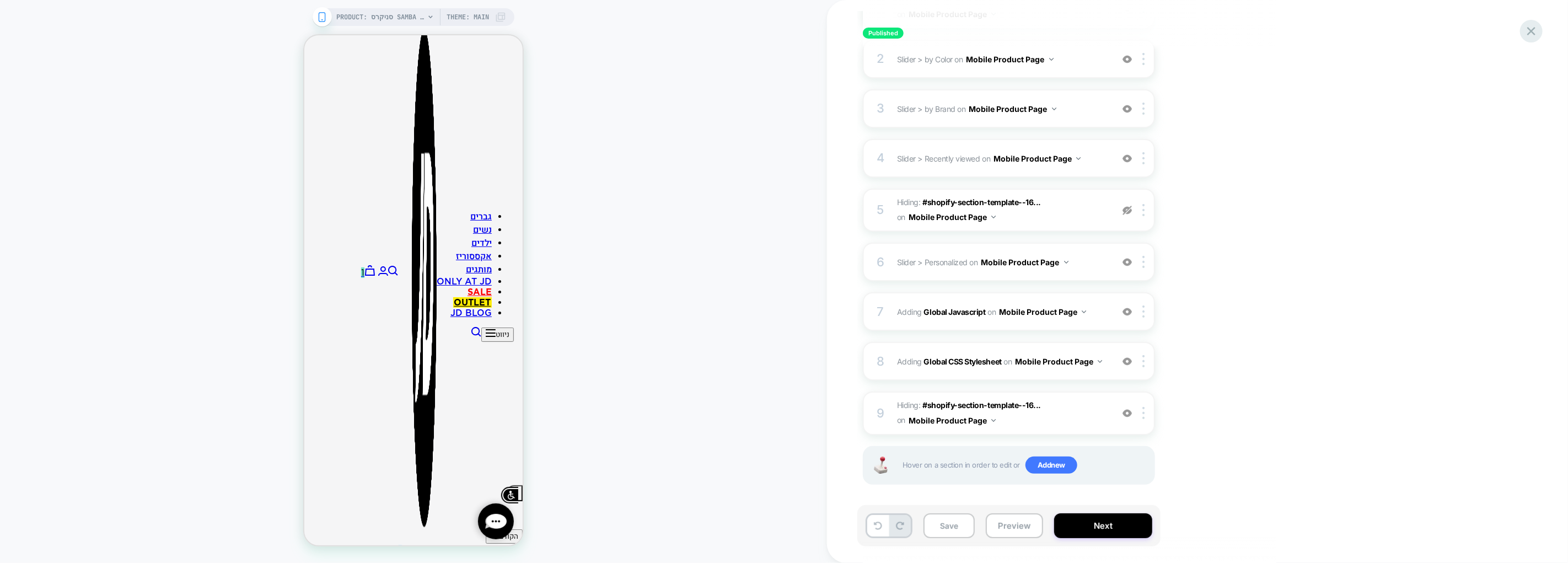
click at [1535, 29] on icon at bounding box center [1531, 31] width 15 height 15
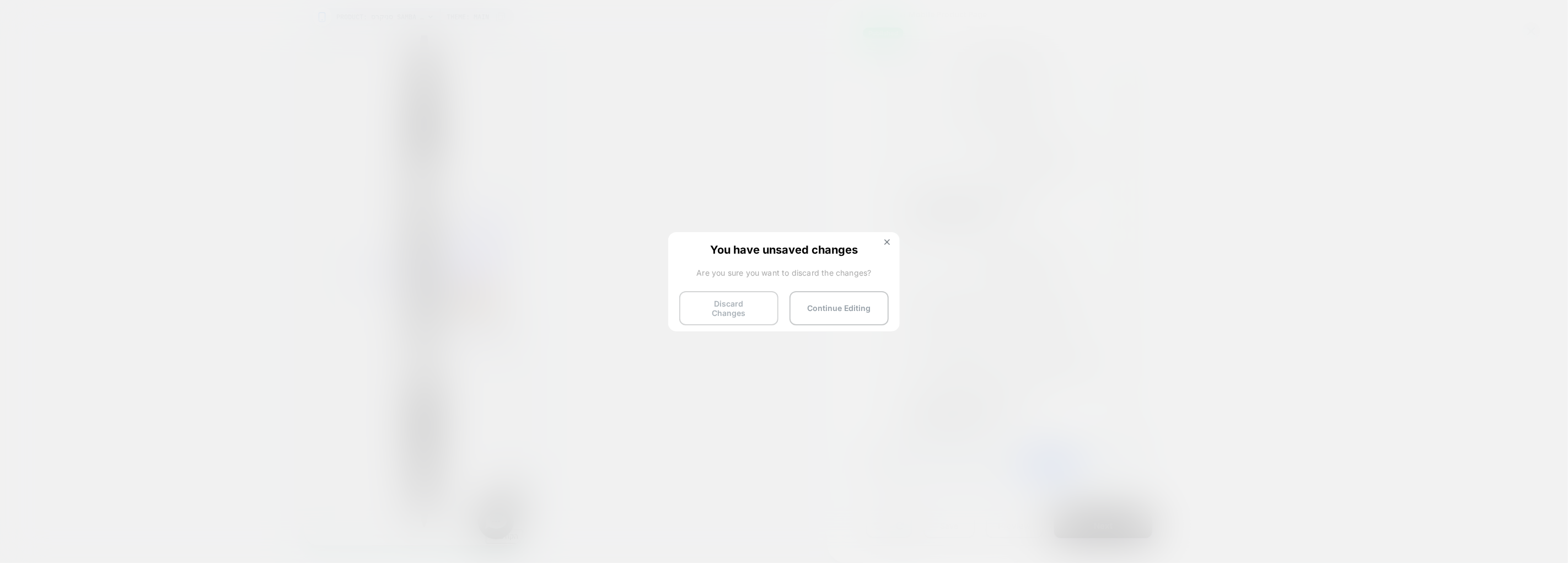
click at [689, 310] on button "Discard Changes" at bounding box center [729, 308] width 99 height 34
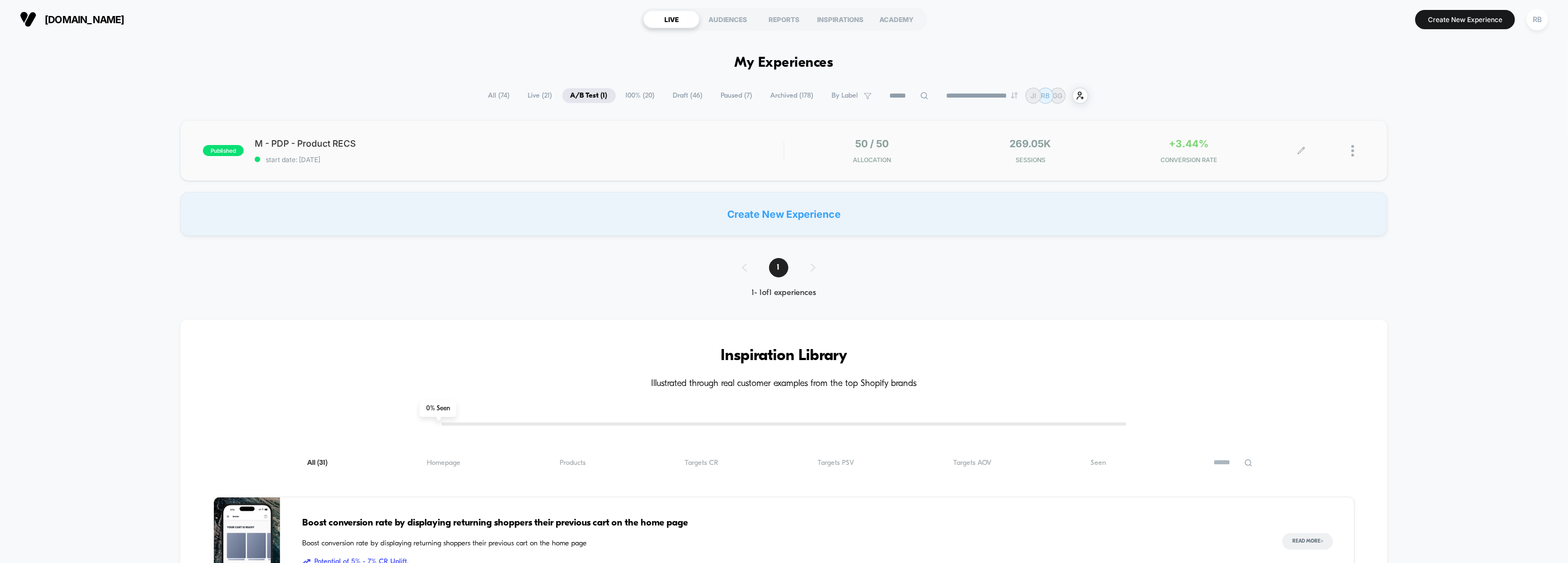
click at [1351, 149] on div at bounding box center [1334, 150] width 63 height 26
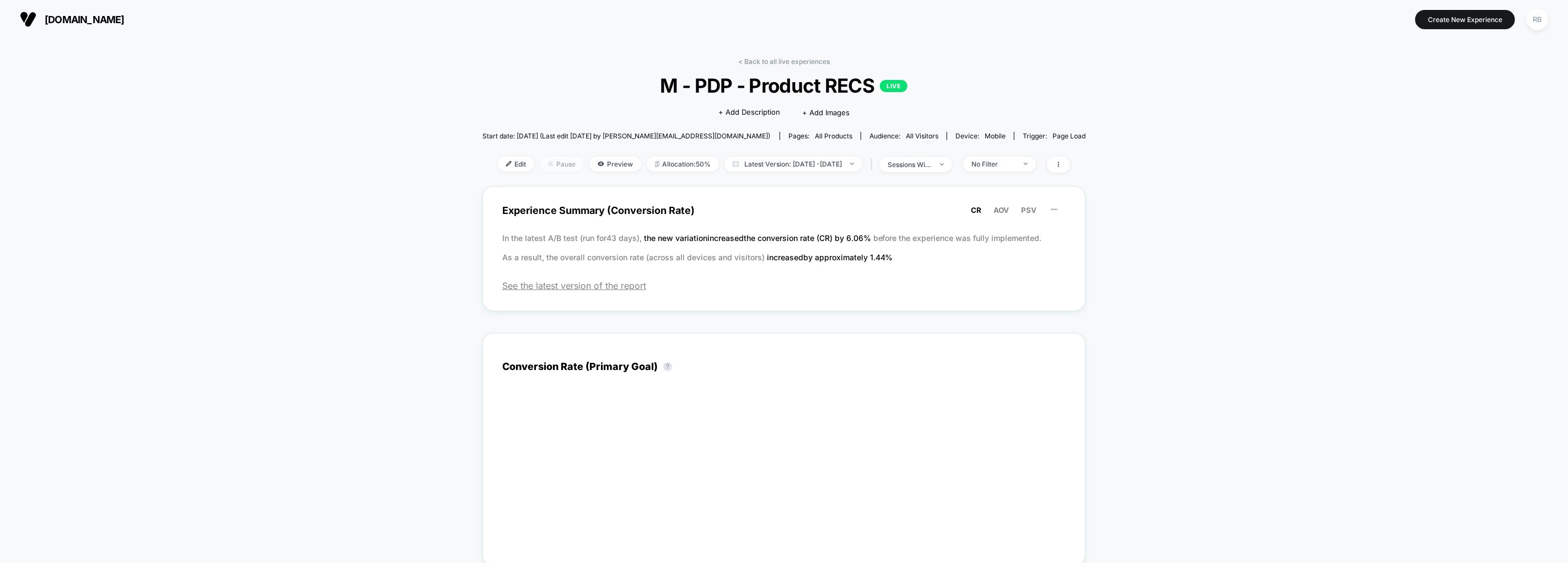
click at [541, 161] on span "Pause" at bounding box center [562, 164] width 44 height 15
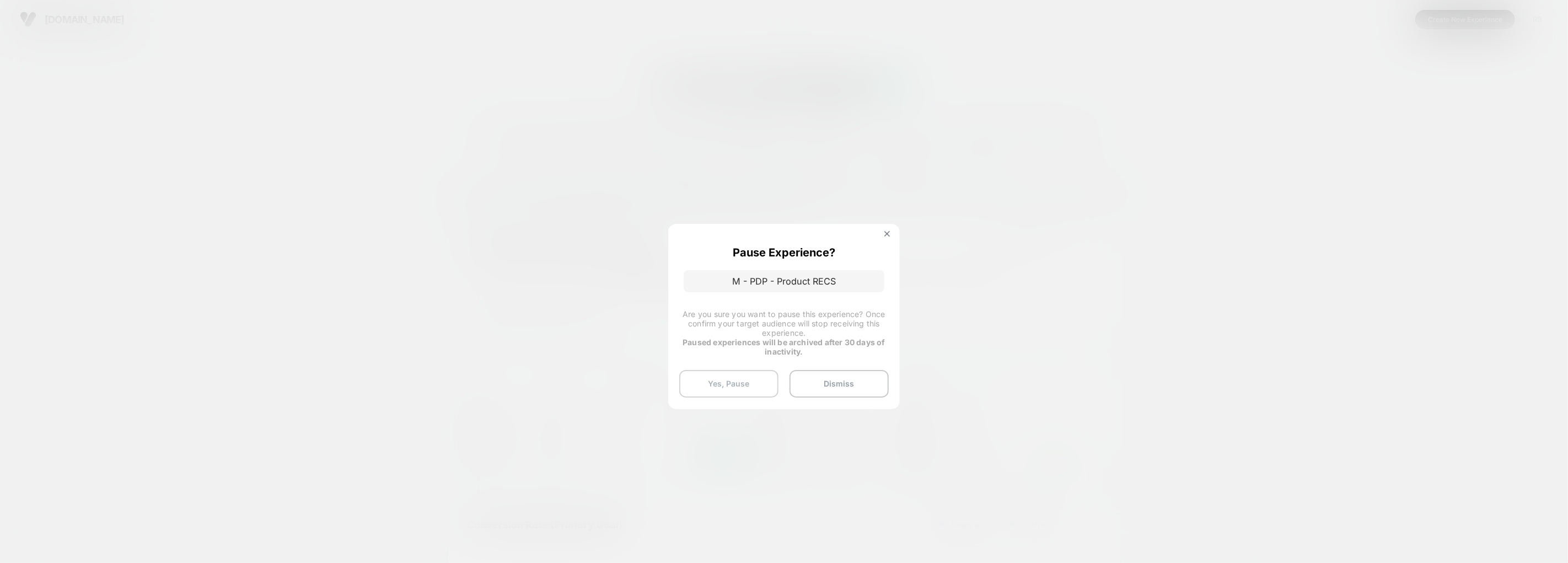
click at [730, 378] on button "Yes, Pause" at bounding box center [729, 383] width 99 height 27
